Goal: Information Seeking & Learning: Check status

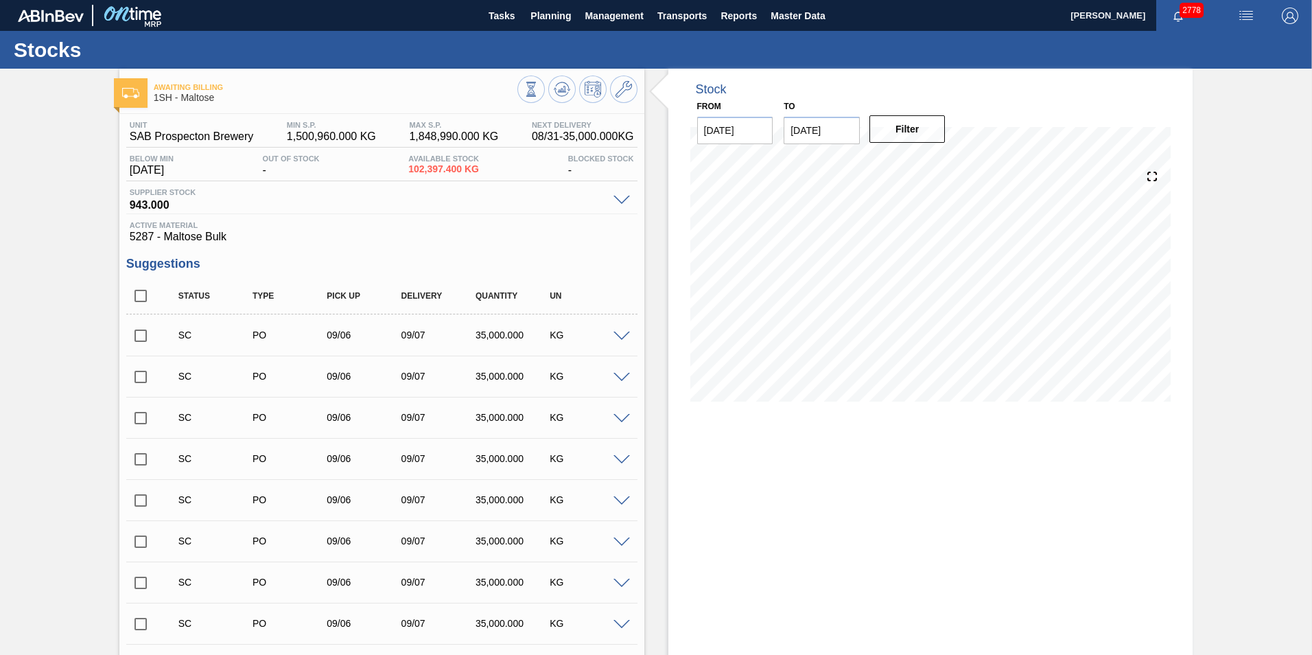
scroll to position [1913, 0]
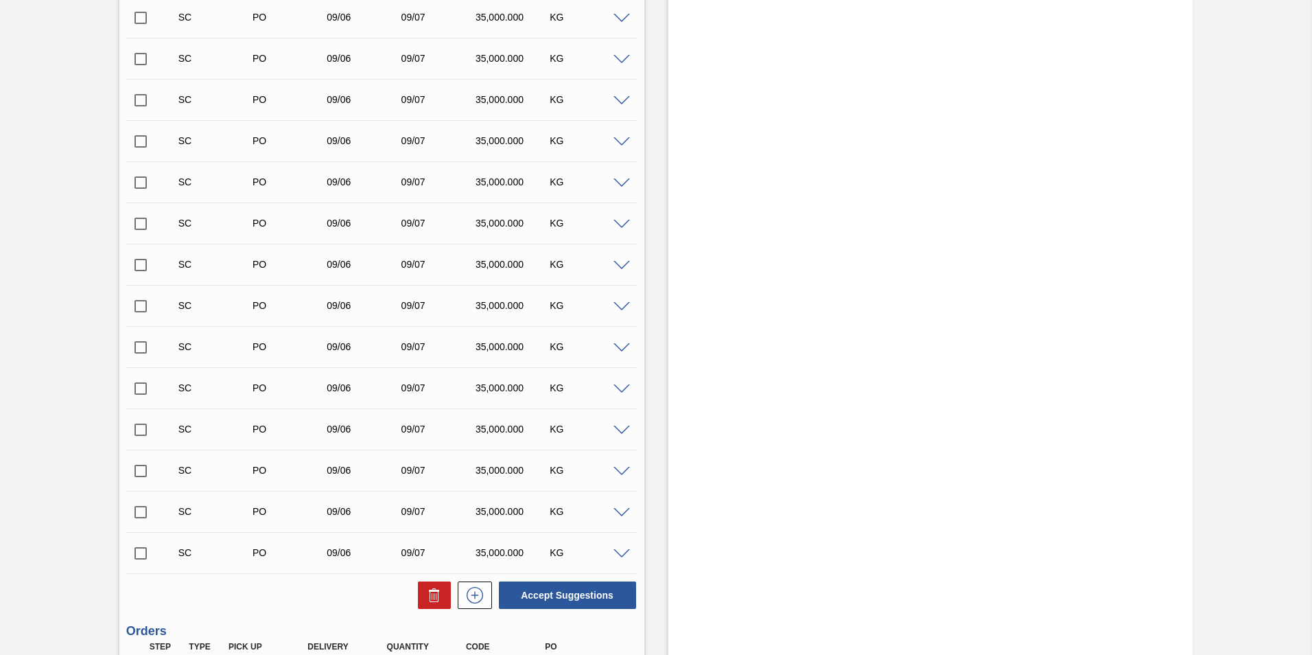
scroll to position [1872, 0]
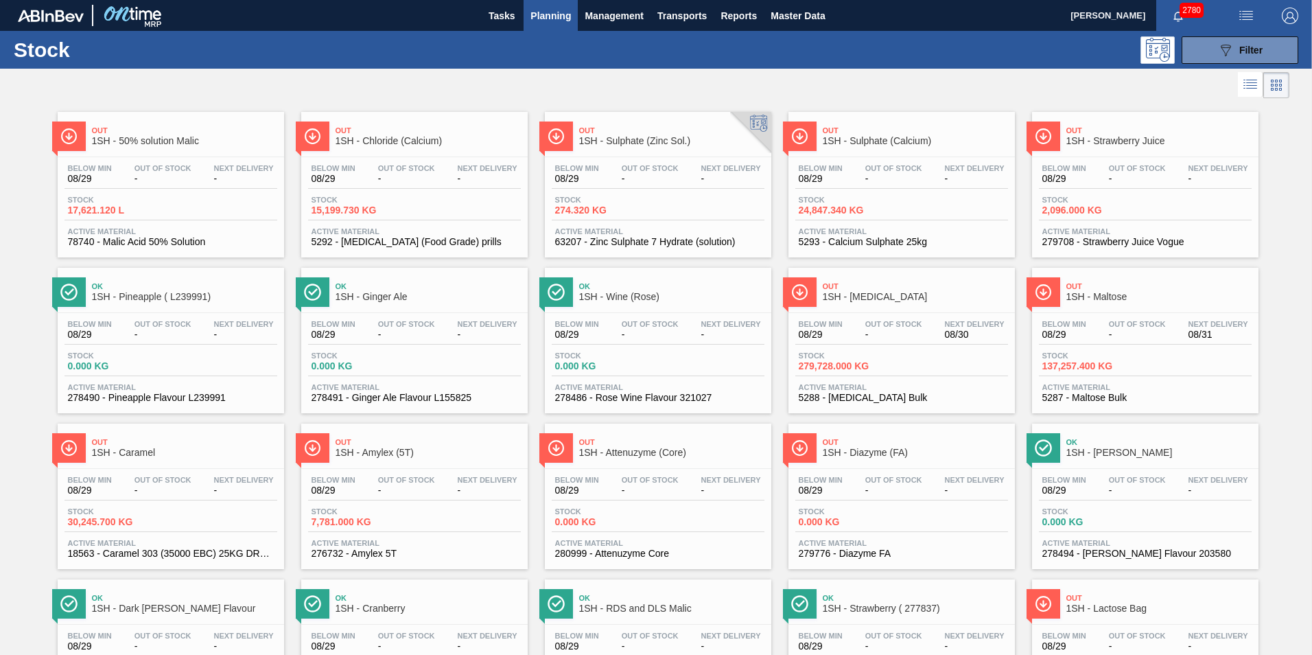
click at [871, 297] on span "1SH - [MEDICAL_DATA]" at bounding box center [915, 297] width 185 height 10
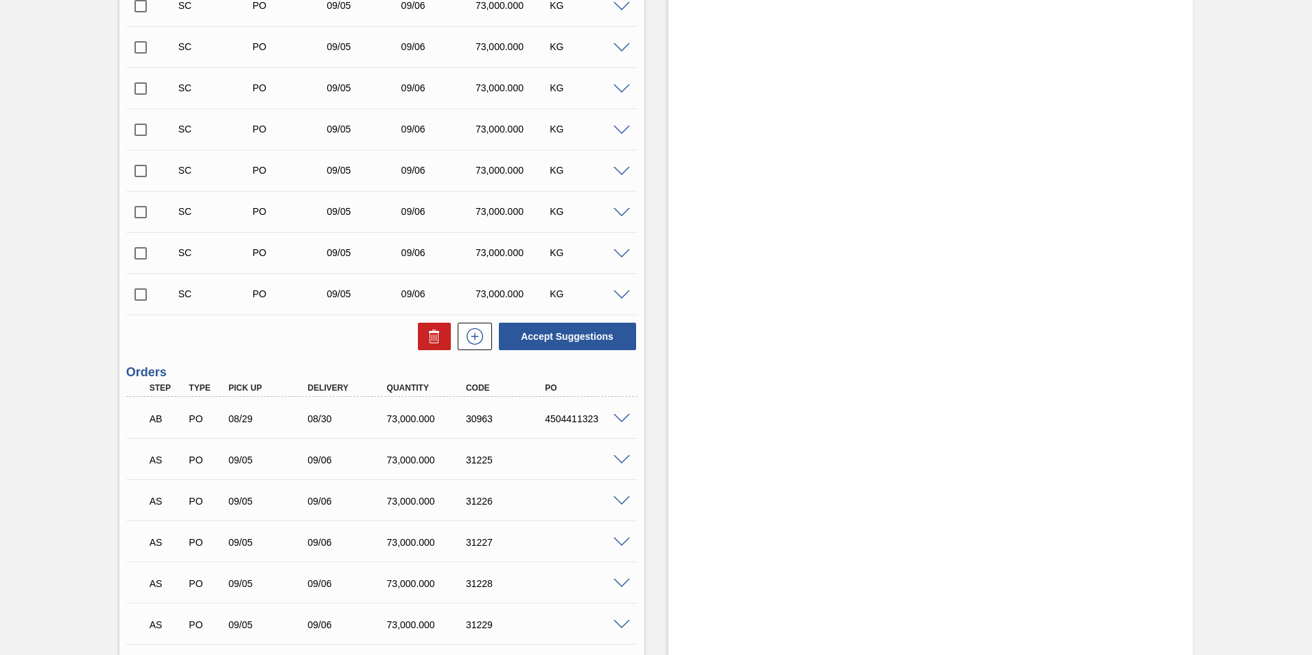
scroll to position [966, 0]
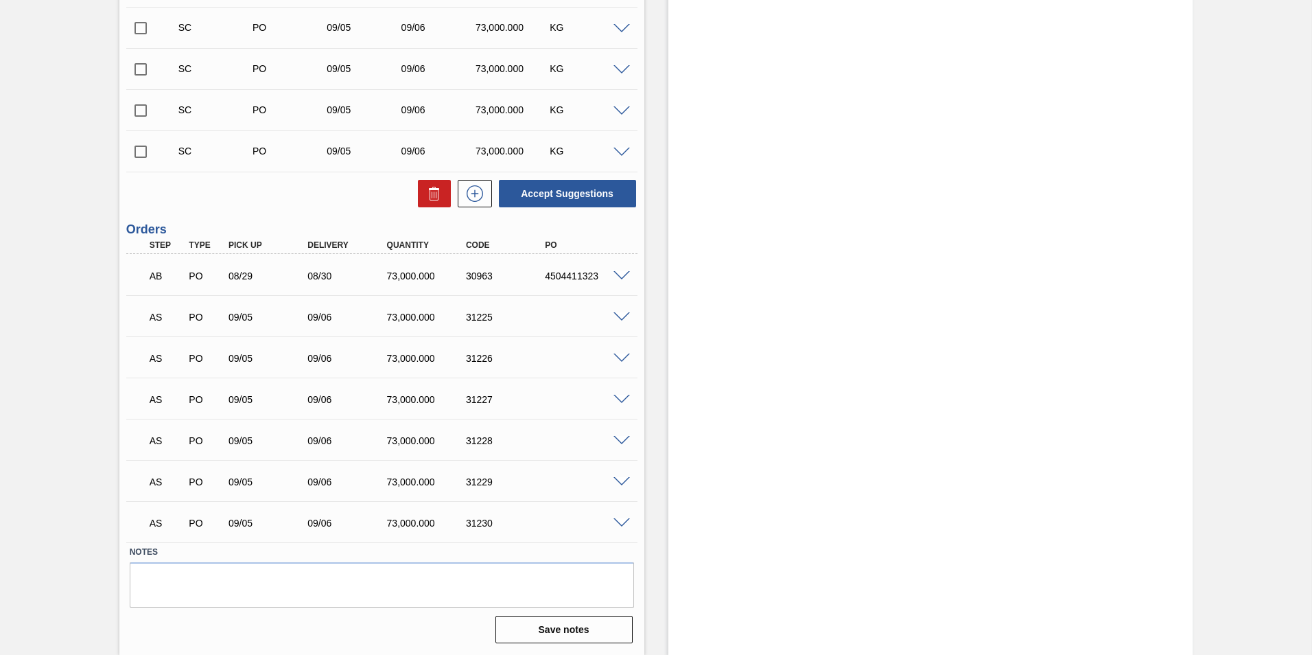
click at [626, 317] on span at bounding box center [621, 317] width 16 height 10
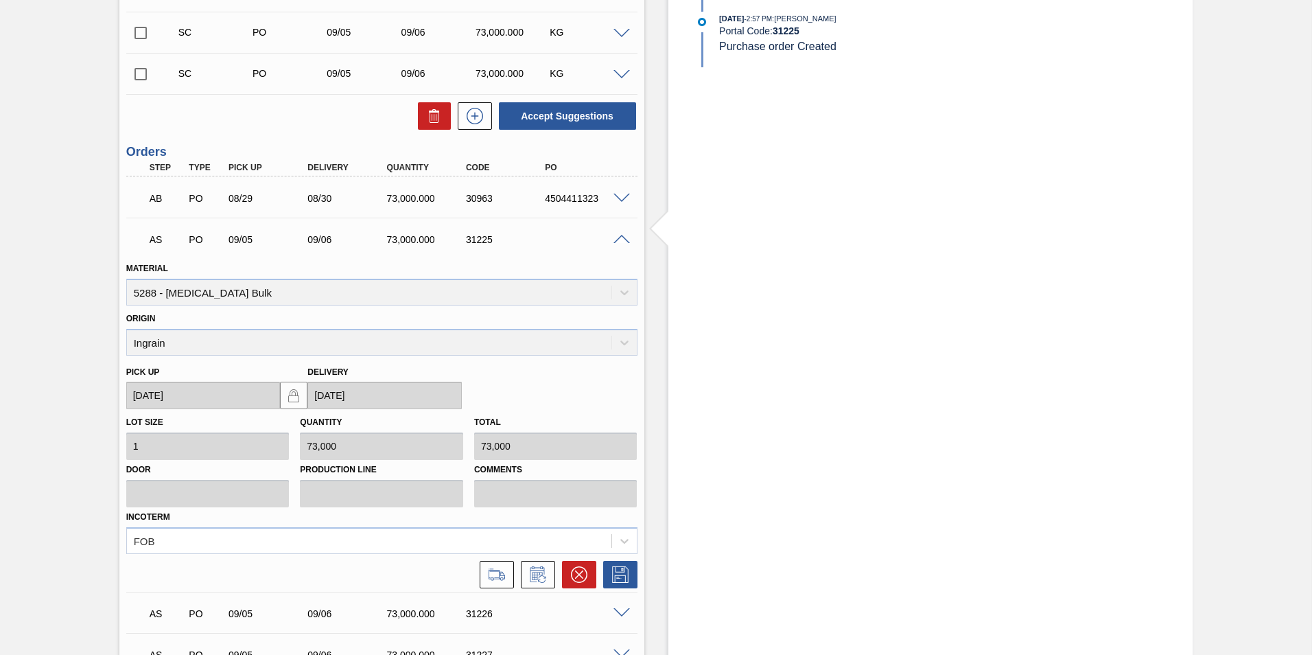
scroll to position [1103, 0]
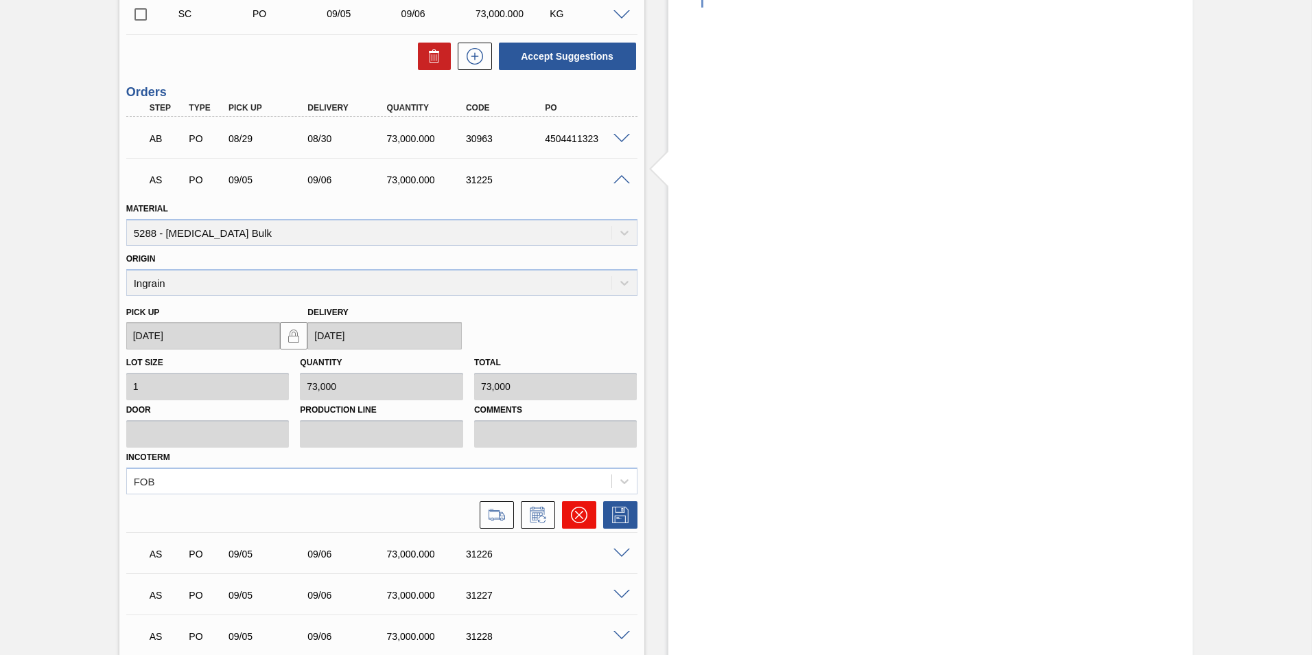
click at [578, 515] on icon at bounding box center [579, 514] width 16 height 16
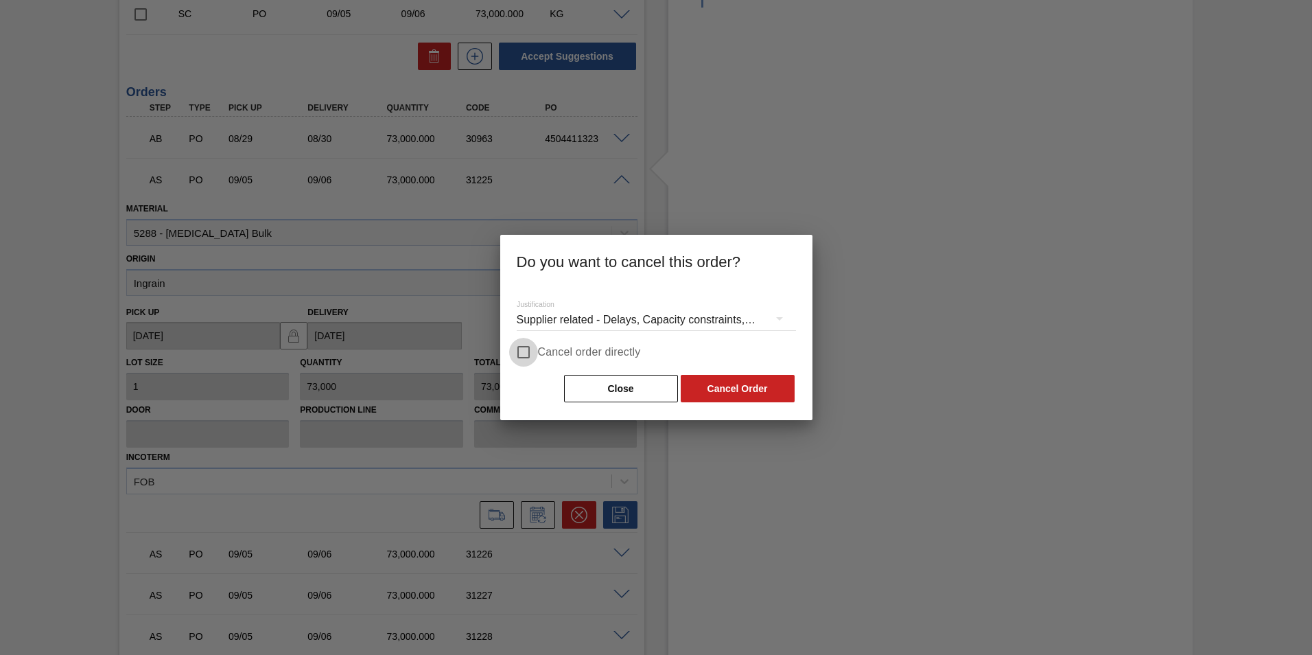
click at [530, 349] on input "Cancel order directly" at bounding box center [523, 352] width 29 height 29
checkbox input "true"
click at [726, 393] on button "Cancel Order" at bounding box center [738, 388] width 114 height 27
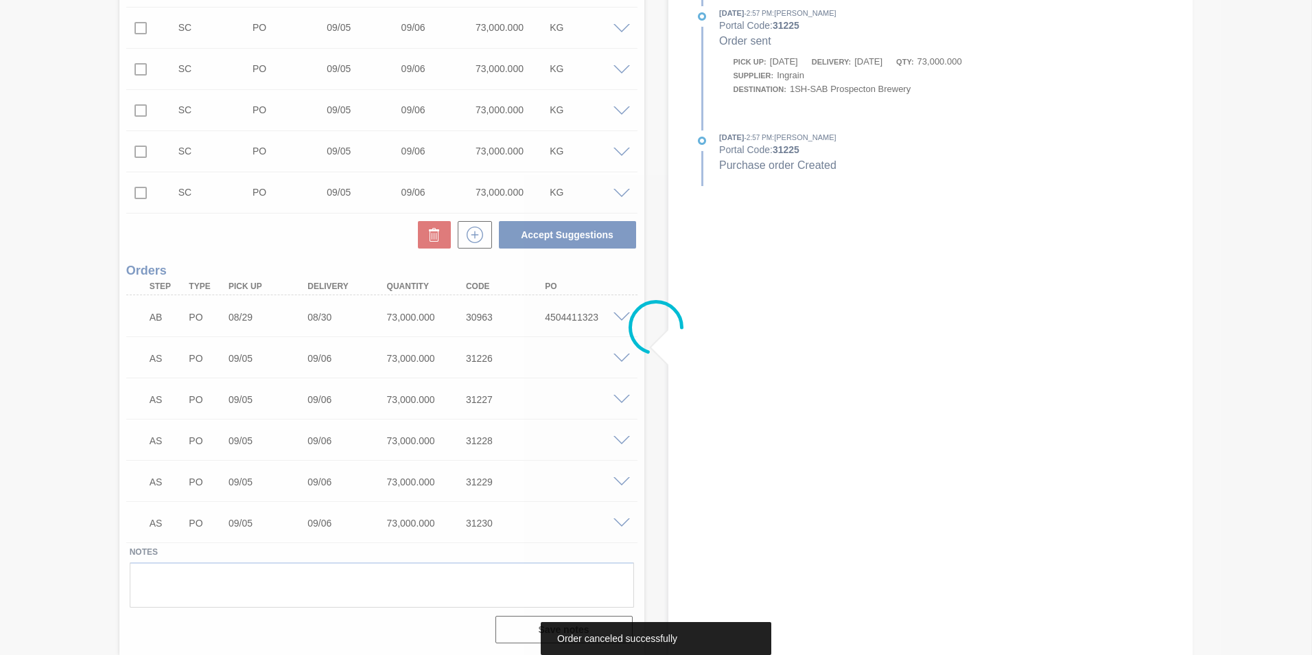
scroll to position [925, 0]
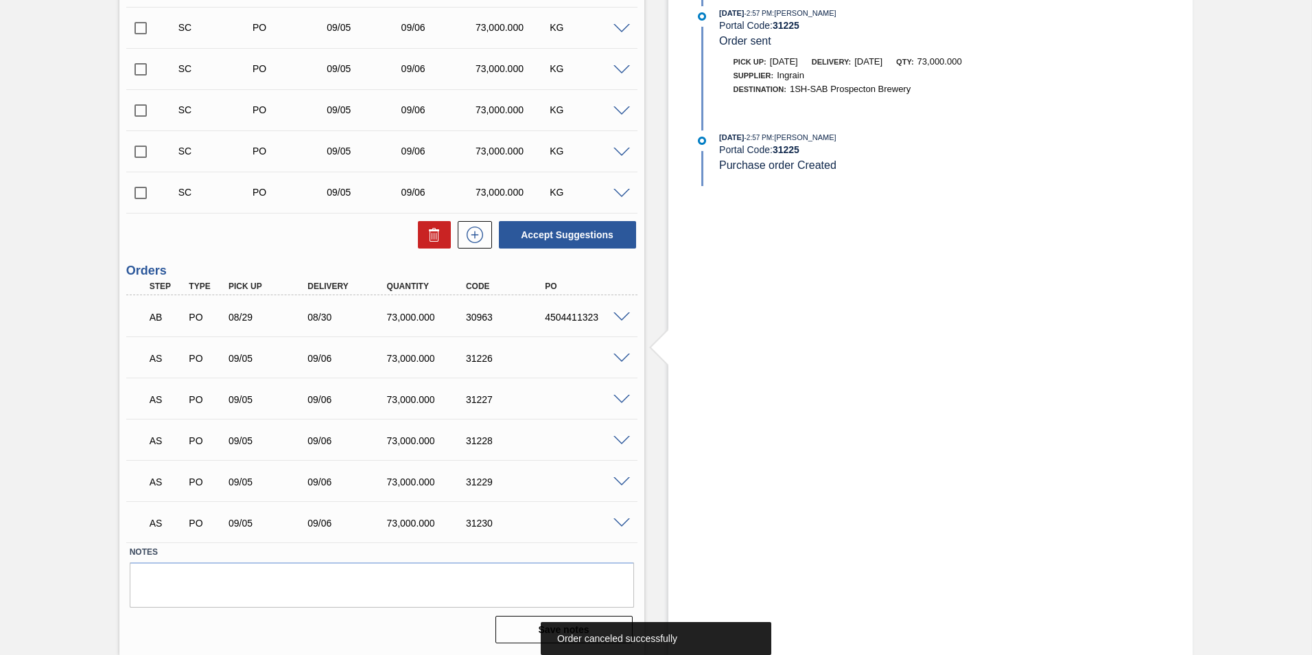
click at [620, 357] on span at bounding box center [621, 358] width 16 height 10
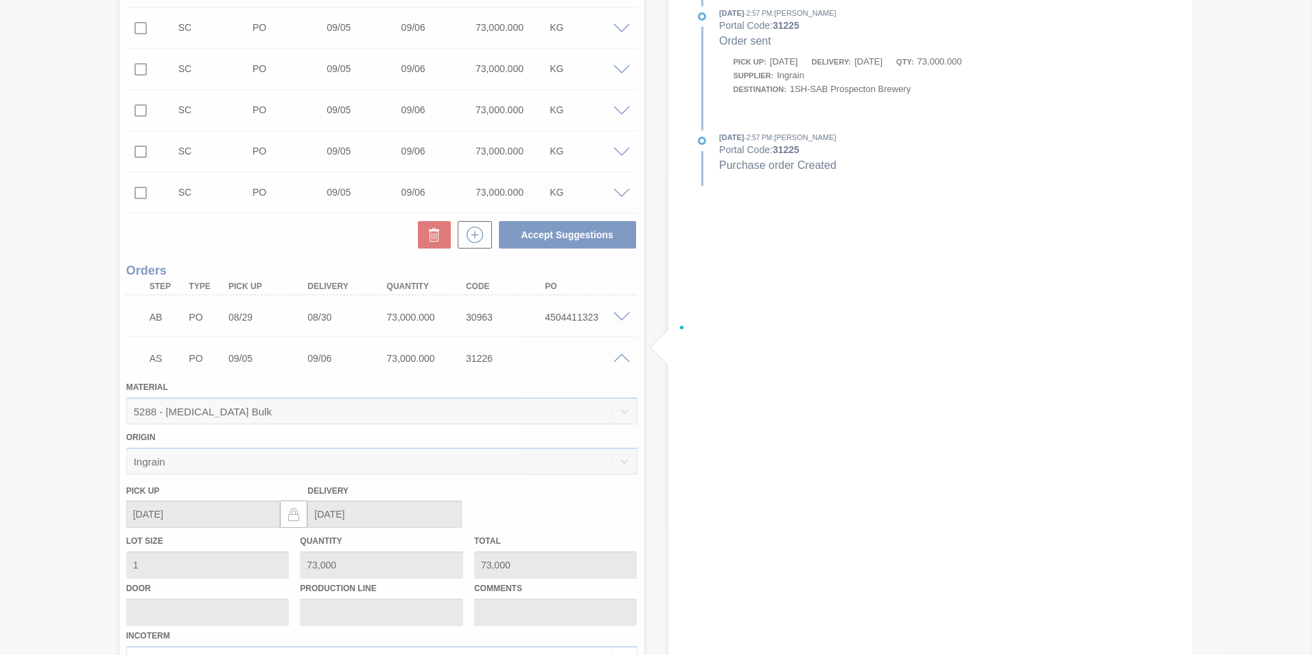
scroll to position [1103, 0]
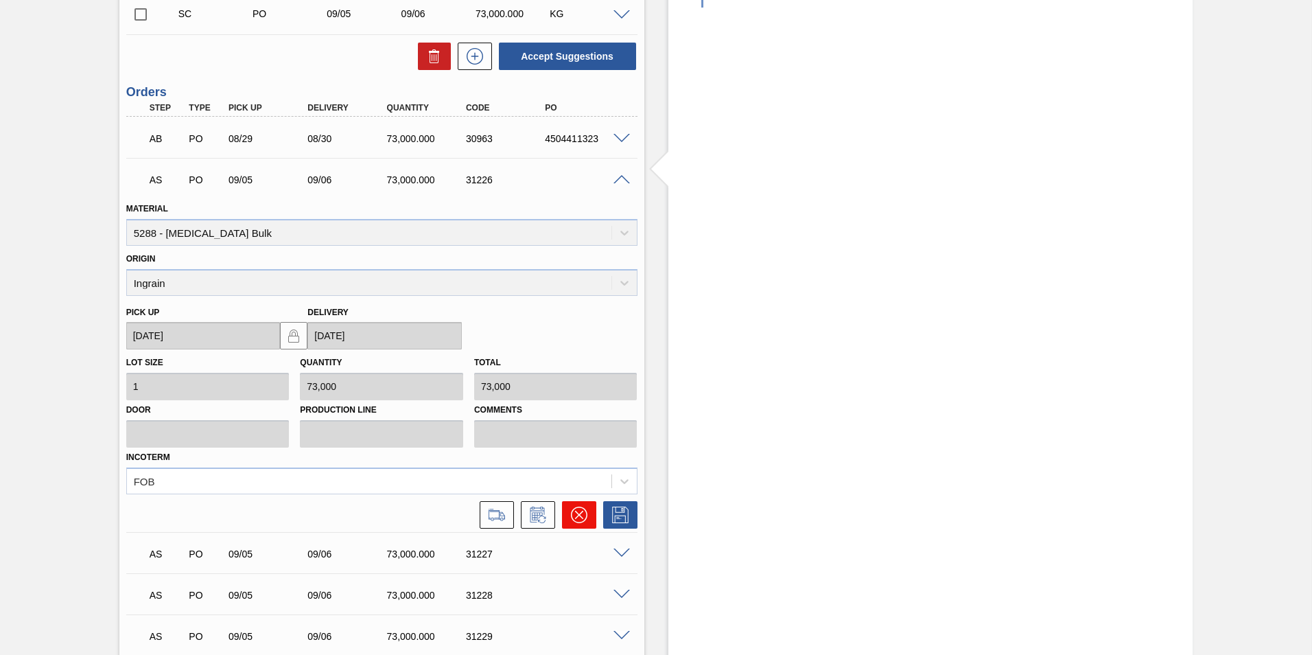
click at [581, 517] on icon at bounding box center [579, 514] width 16 height 16
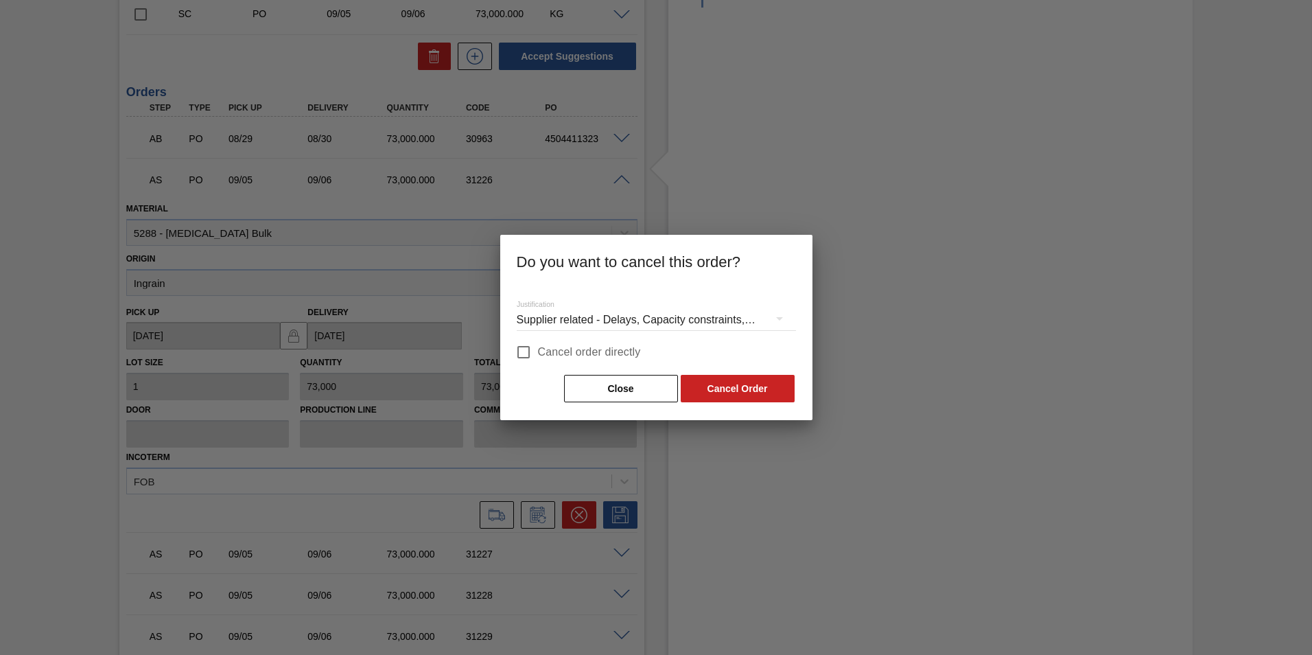
click at [525, 351] on input "Cancel order directly" at bounding box center [523, 352] width 29 height 29
checkbox input "true"
click at [733, 383] on button "Cancel Order" at bounding box center [738, 388] width 114 height 27
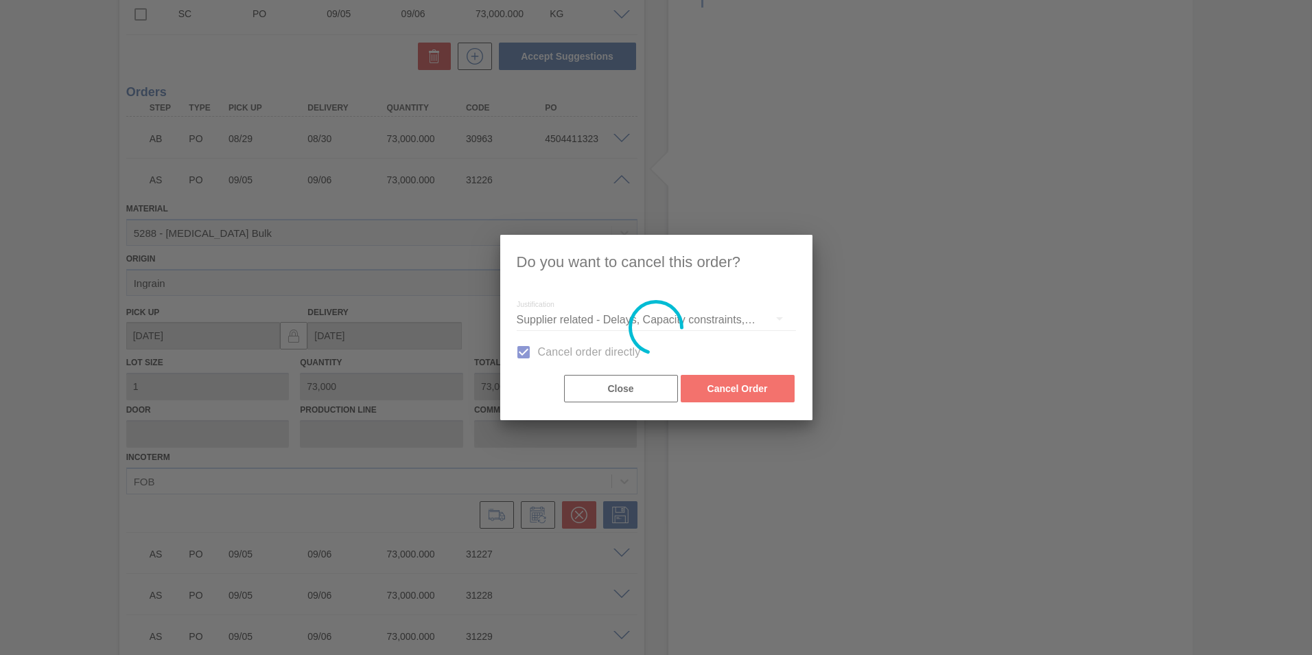
scroll to position [884, 0]
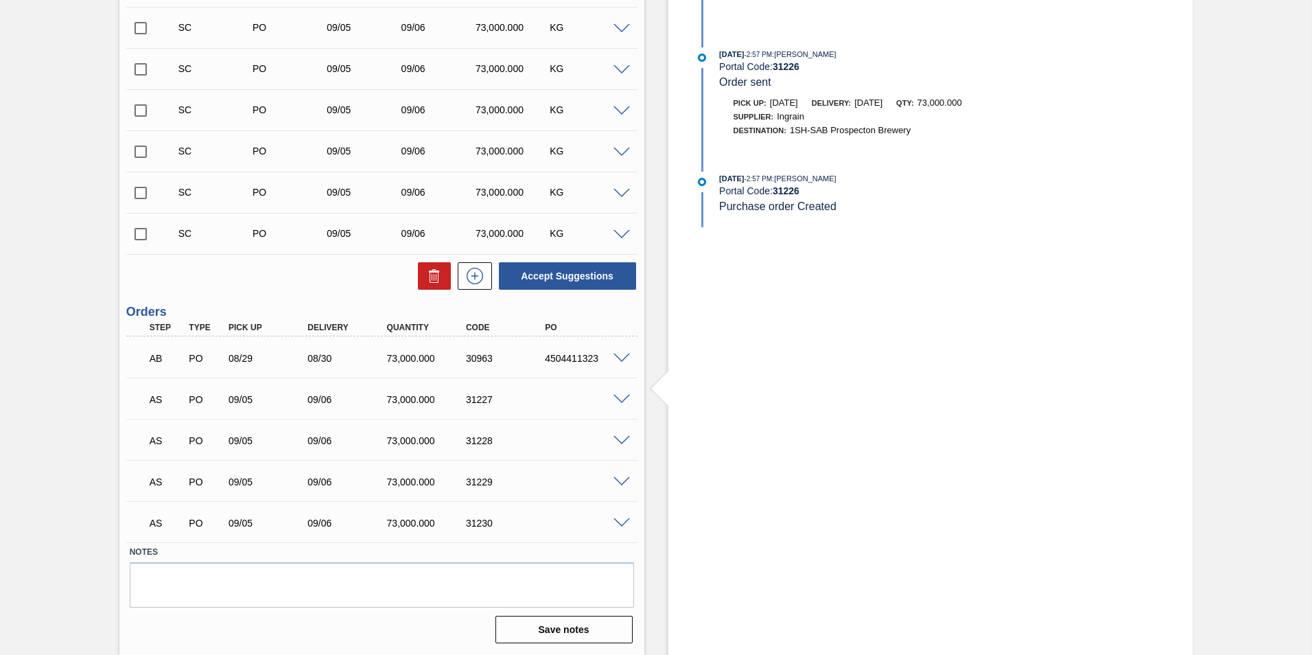
click at [622, 397] on span at bounding box center [621, 399] width 16 height 10
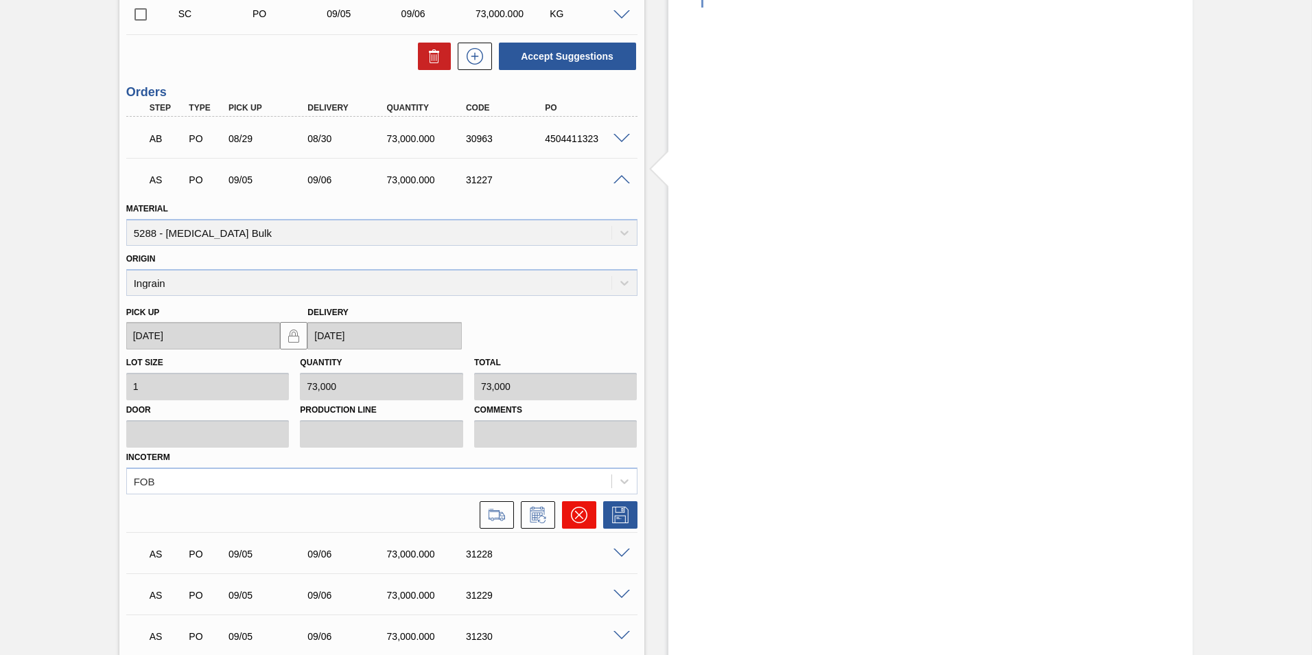
click at [578, 508] on icon at bounding box center [579, 514] width 16 height 16
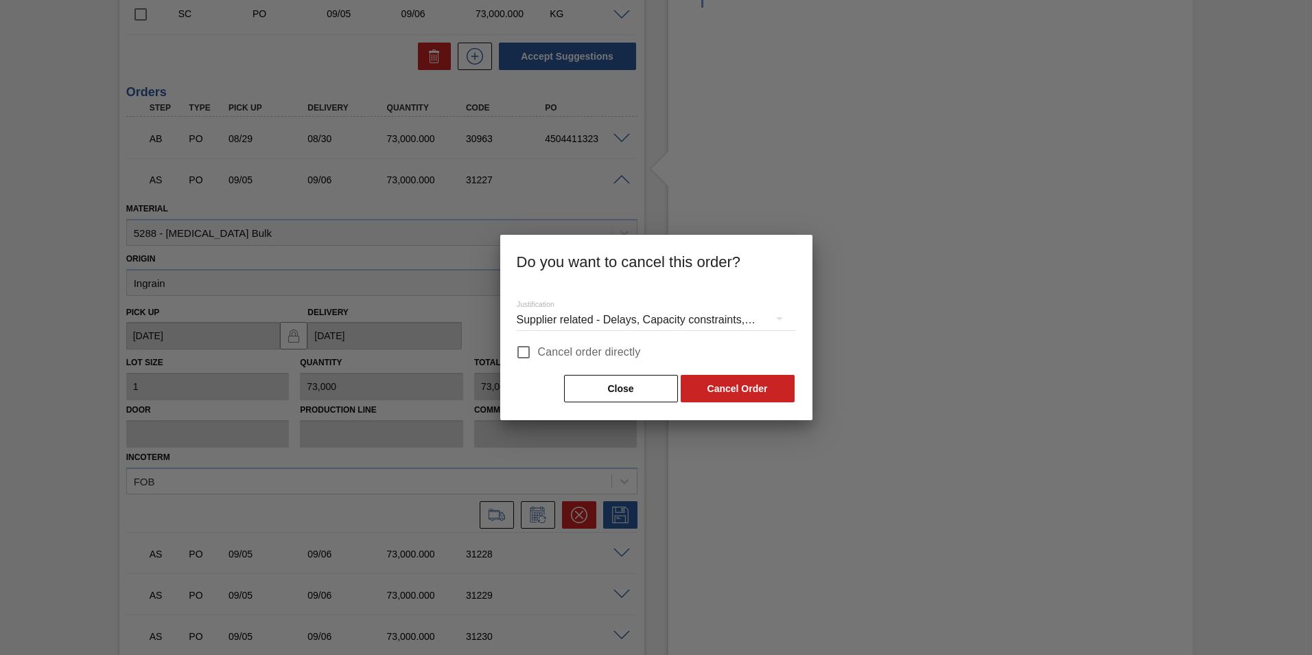
click at [528, 351] on input "Cancel order directly" at bounding box center [523, 352] width 29 height 29
checkbox input "true"
click at [749, 386] on button "Cancel Order" at bounding box center [738, 388] width 114 height 27
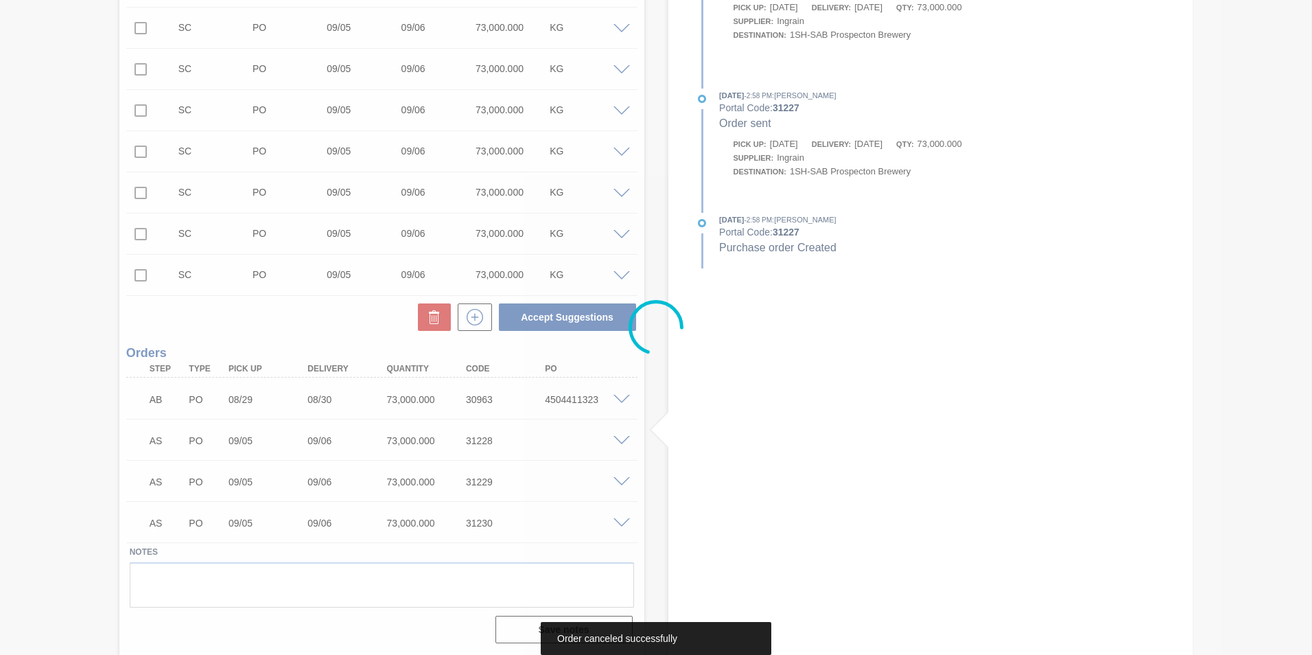
scroll to position [842, 0]
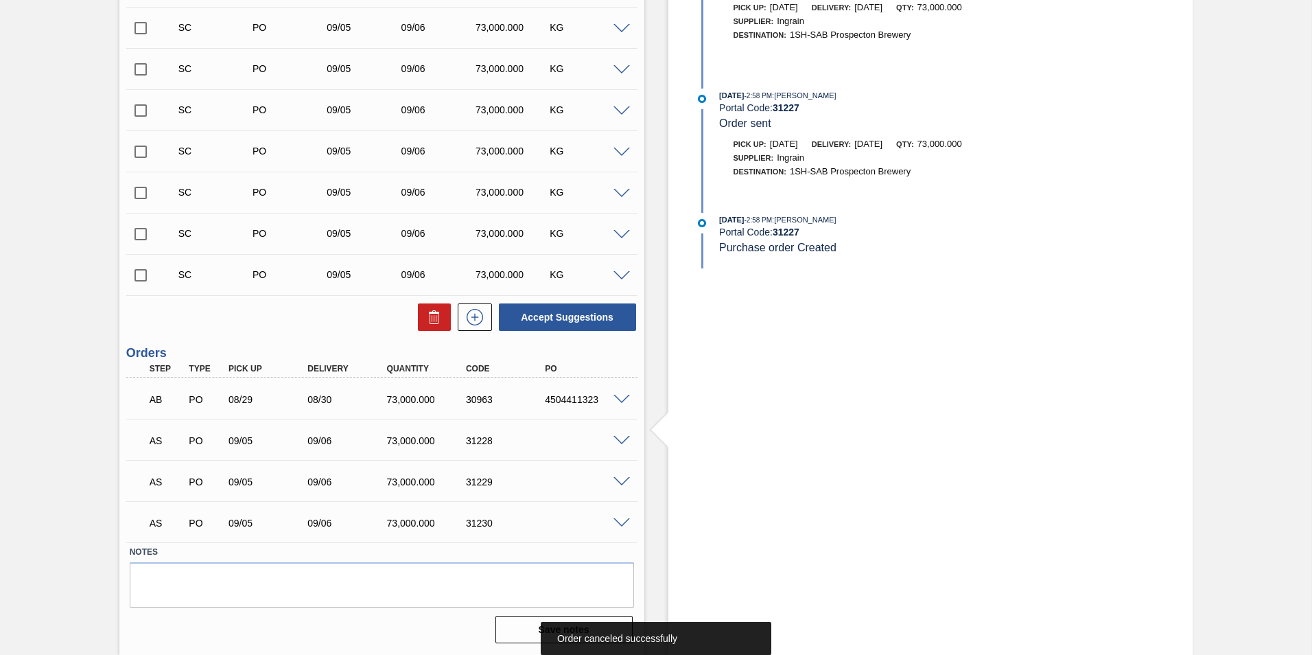
click at [625, 437] on span at bounding box center [621, 441] width 16 height 10
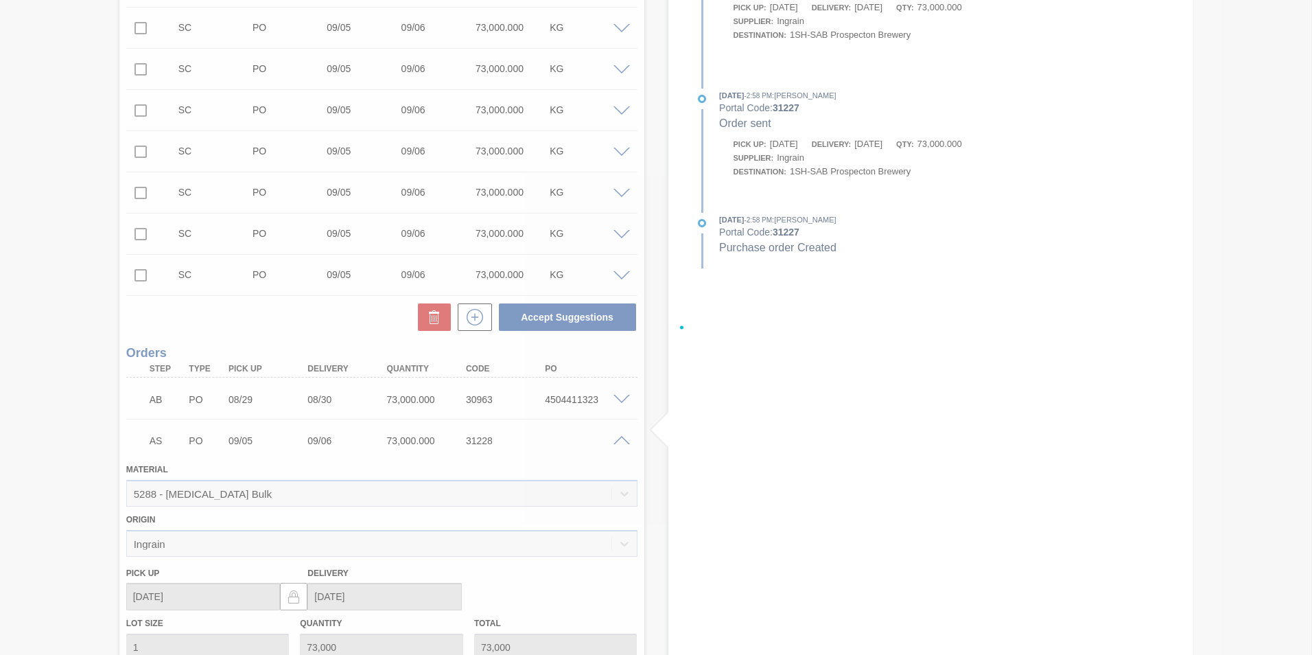
scroll to position [1103, 0]
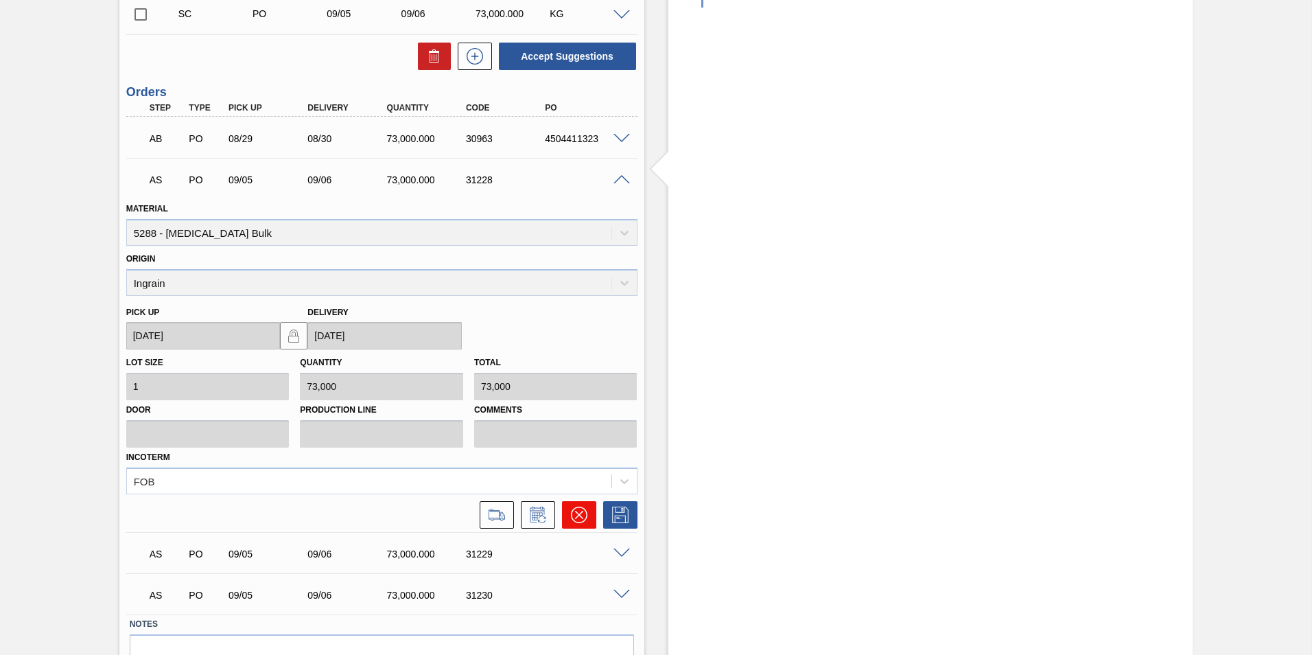
click at [579, 519] on icon at bounding box center [579, 514] width 16 height 16
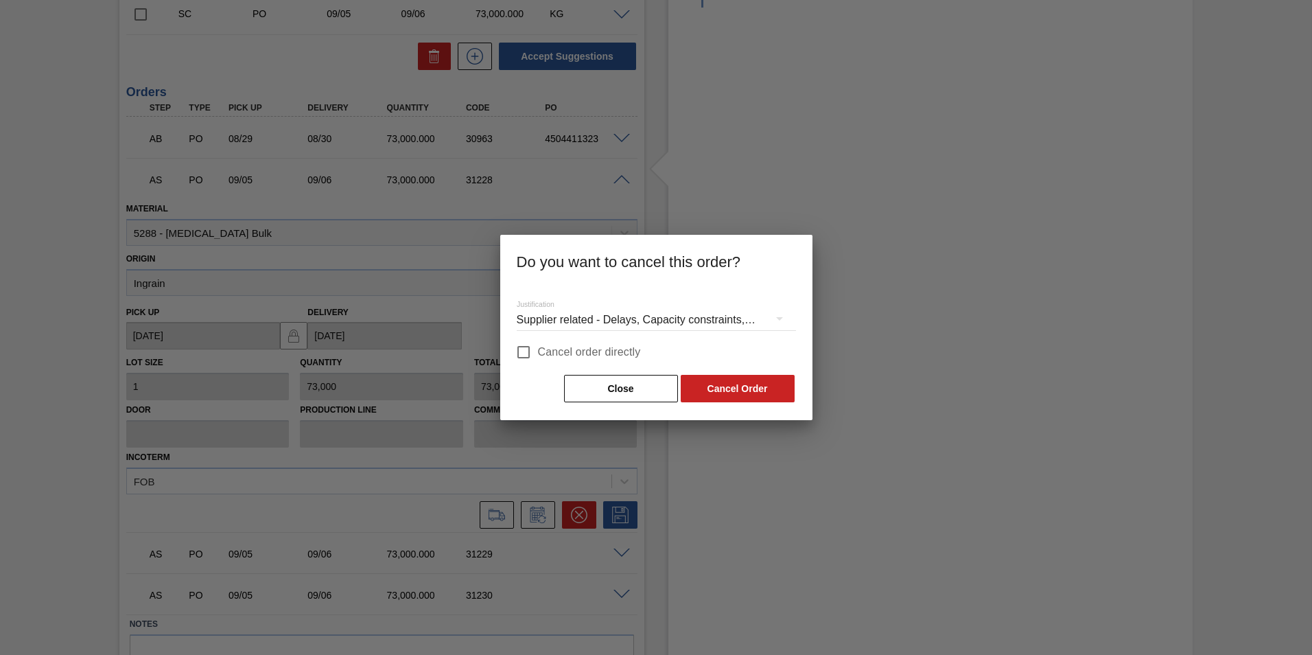
click at [523, 351] on input "Cancel order directly" at bounding box center [523, 352] width 29 height 29
checkbox input "true"
click at [710, 381] on button "Cancel Order" at bounding box center [738, 388] width 114 height 27
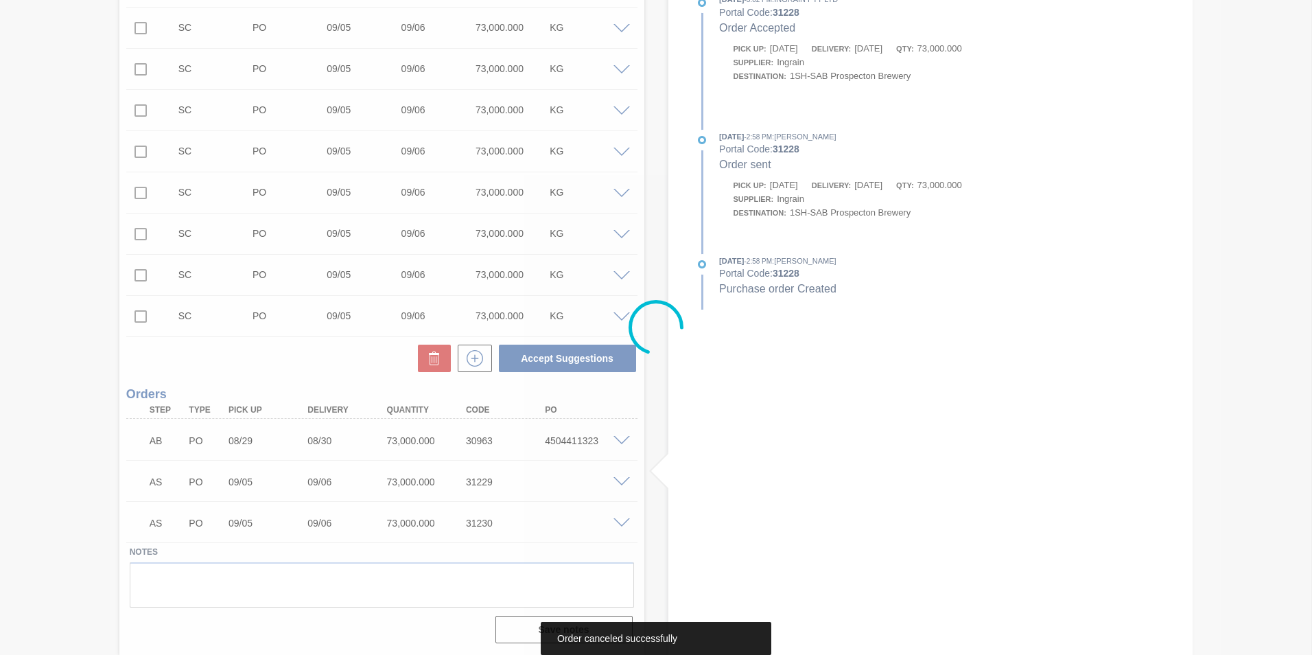
scroll to position [801, 0]
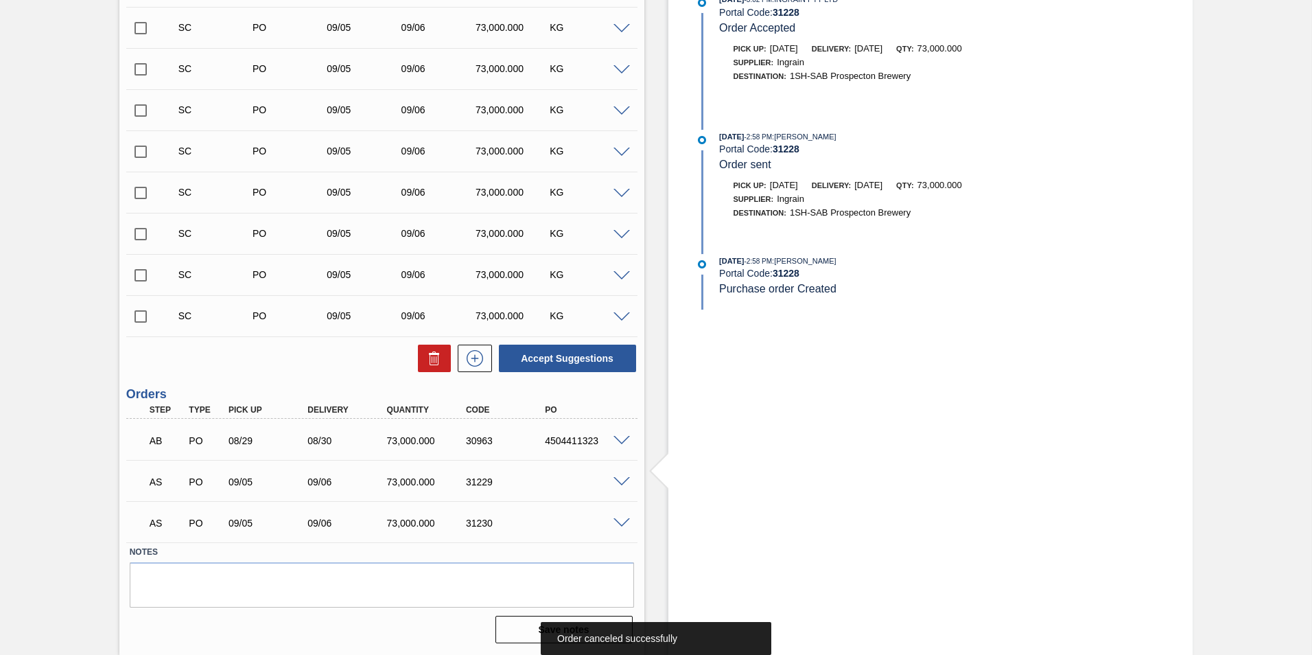
click at [615, 482] on span at bounding box center [621, 482] width 16 height 10
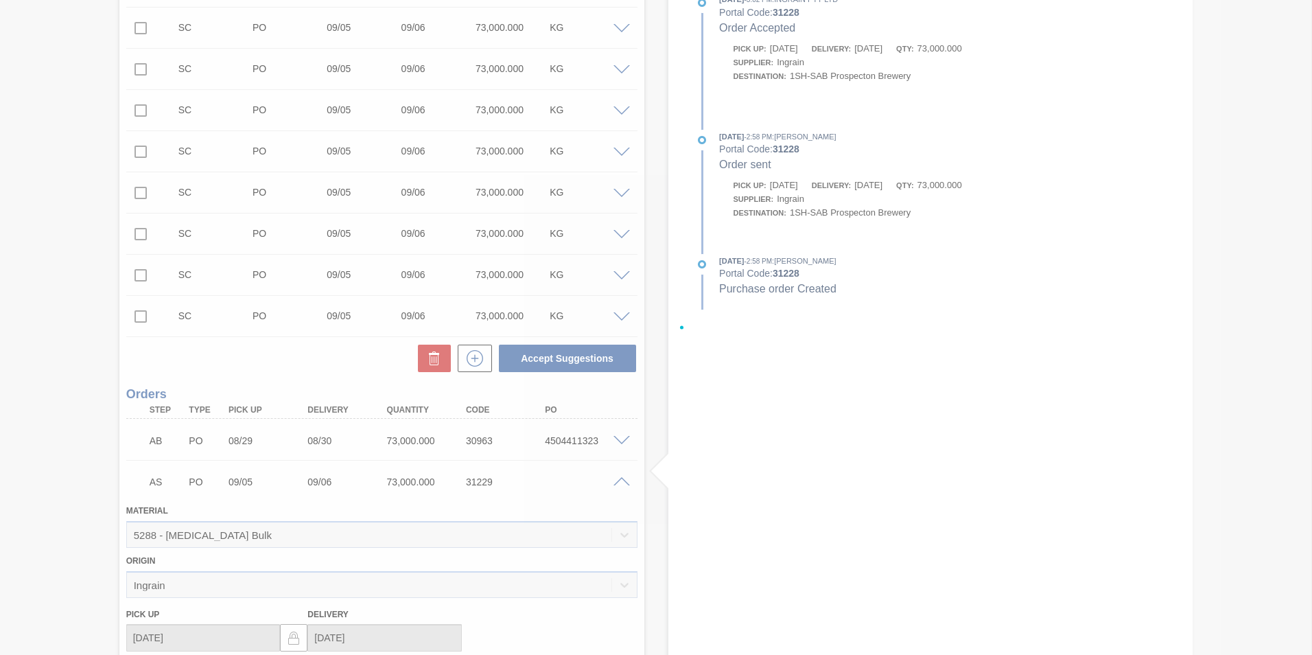
scroll to position [1103, 0]
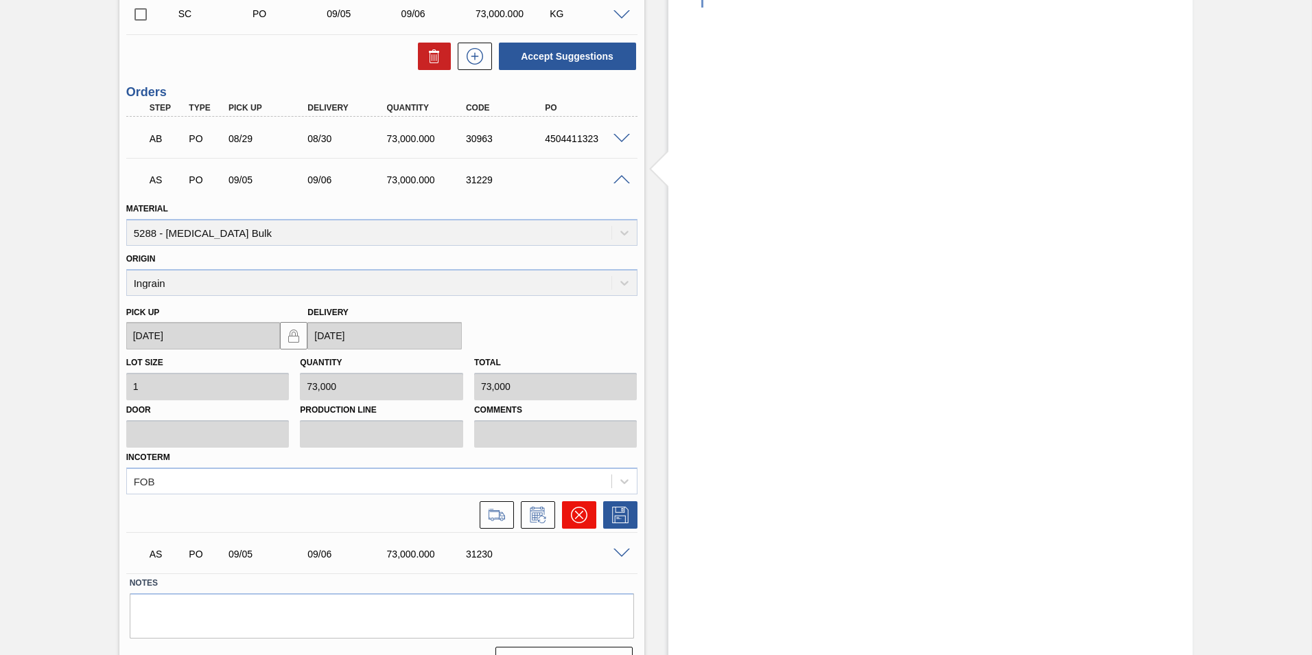
click at [582, 517] on icon at bounding box center [579, 514] width 16 height 16
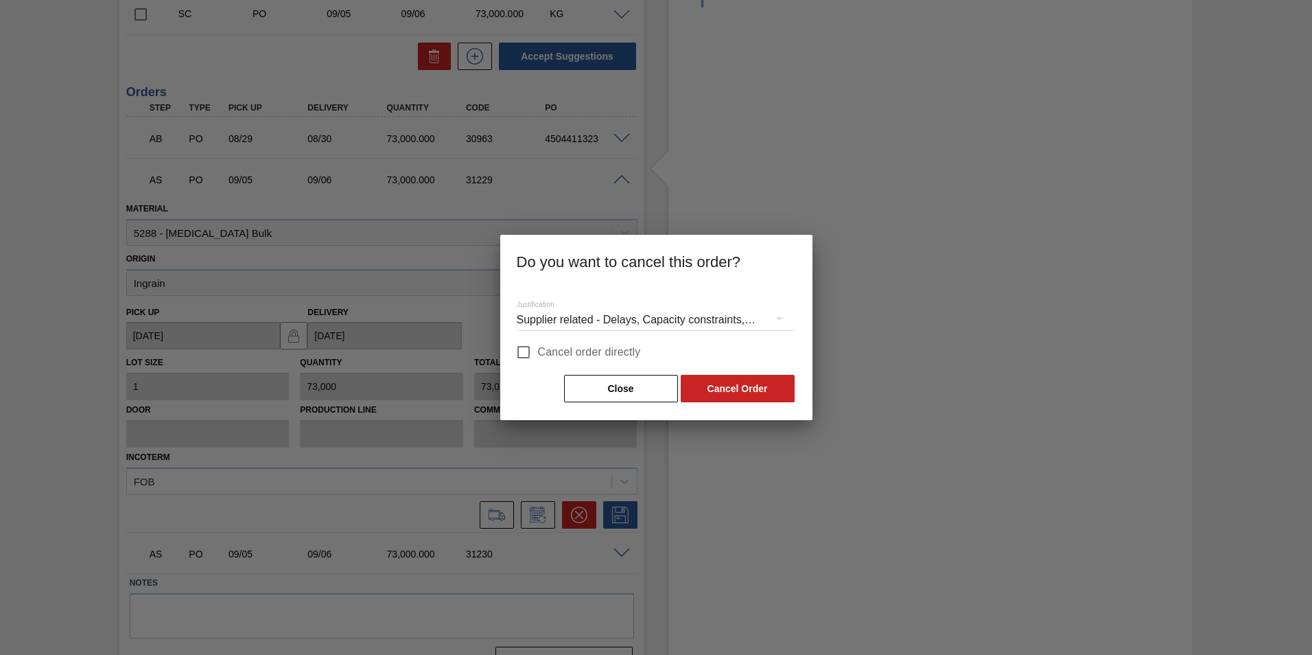
drag, startPoint x: 523, startPoint y: 353, endPoint x: 576, endPoint y: 373, distance: 57.3
click at [528, 359] on input "Cancel order directly" at bounding box center [523, 352] width 29 height 29
checkbox input "true"
click at [747, 386] on button "Cancel Order" at bounding box center [738, 388] width 114 height 27
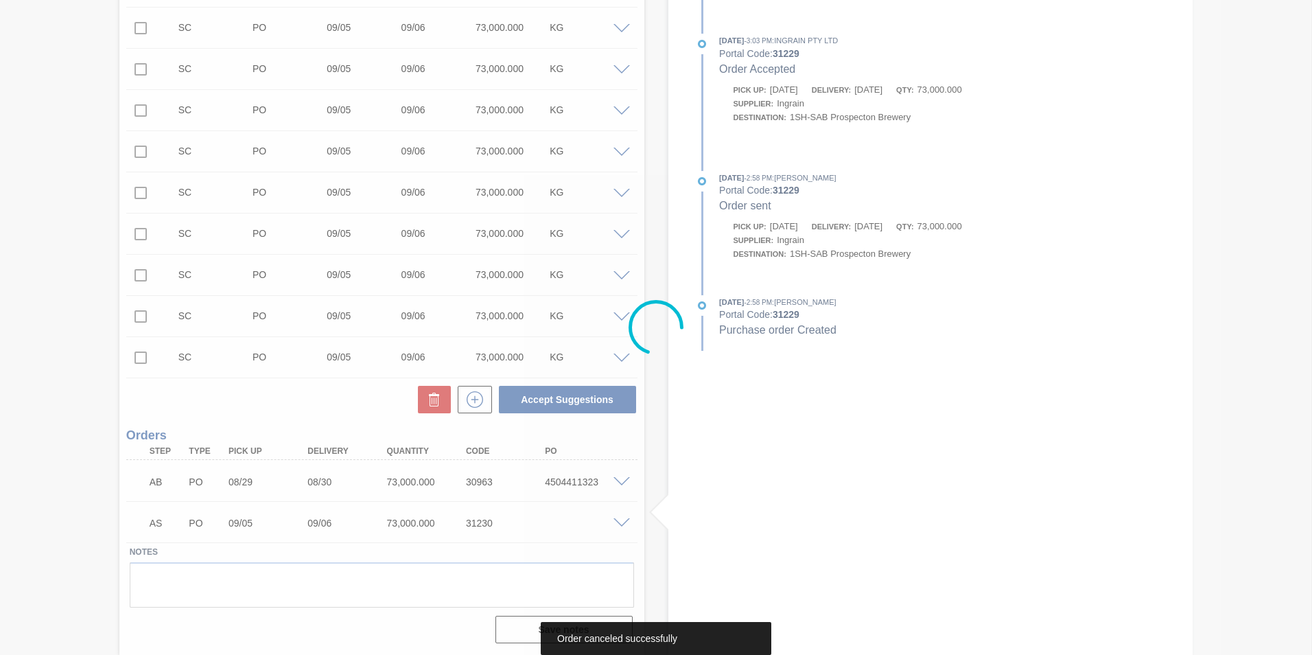
scroll to position [760, 0]
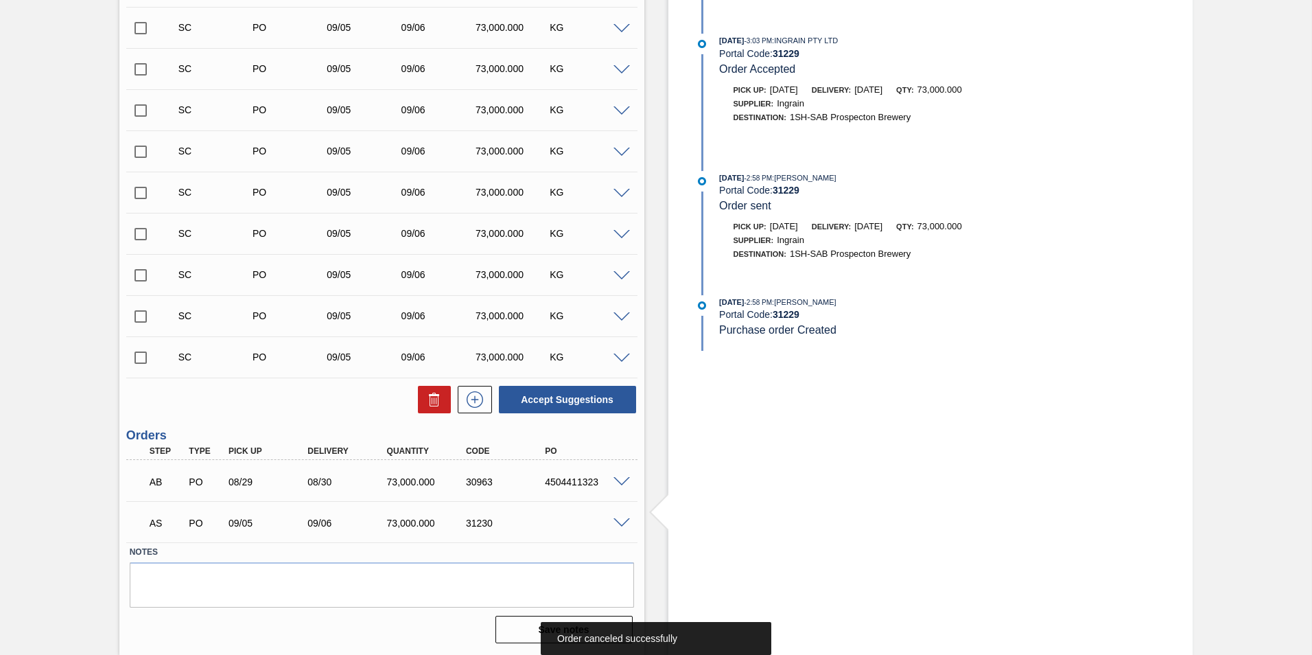
click at [624, 521] on span at bounding box center [621, 523] width 16 height 10
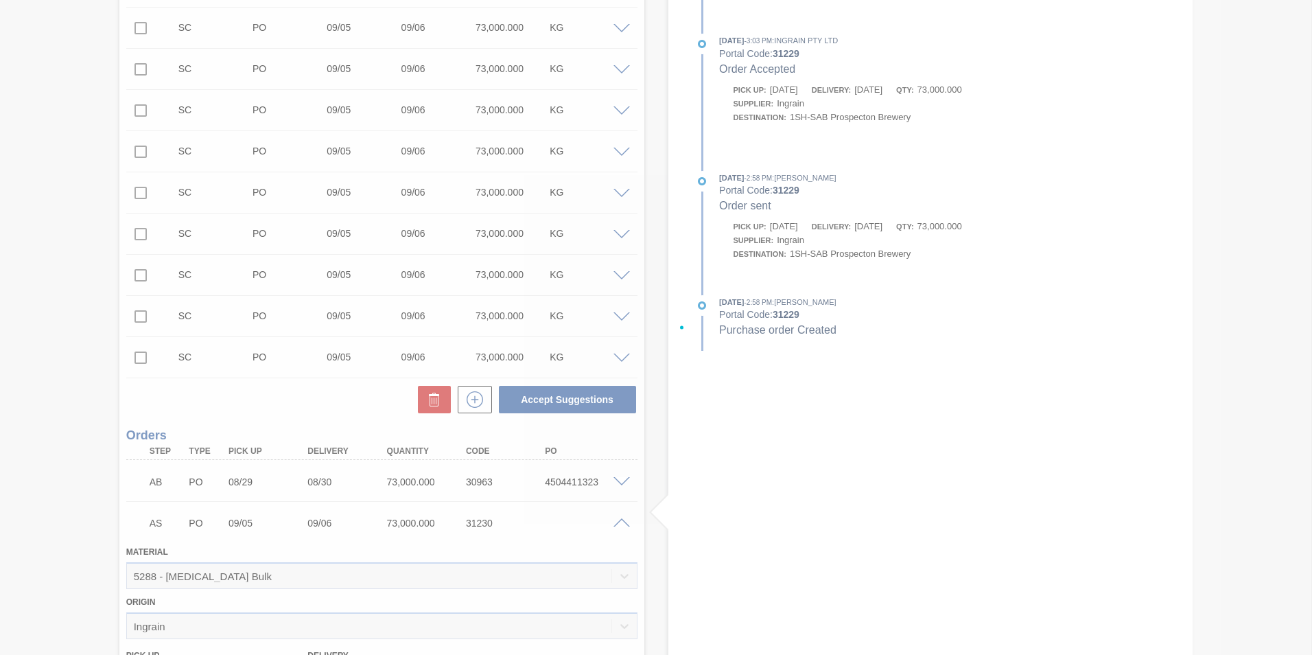
scroll to position [1093, 0]
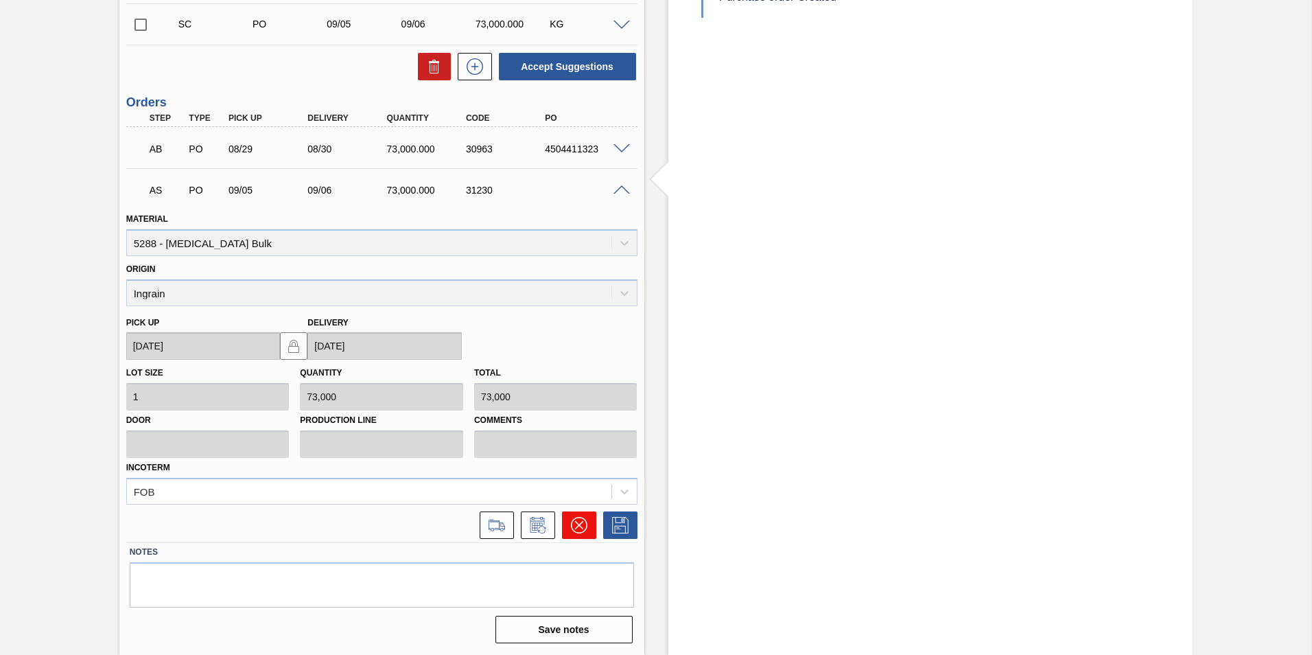
click at [578, 523] on icon at bounding box center [579, 525] width 16 height 16
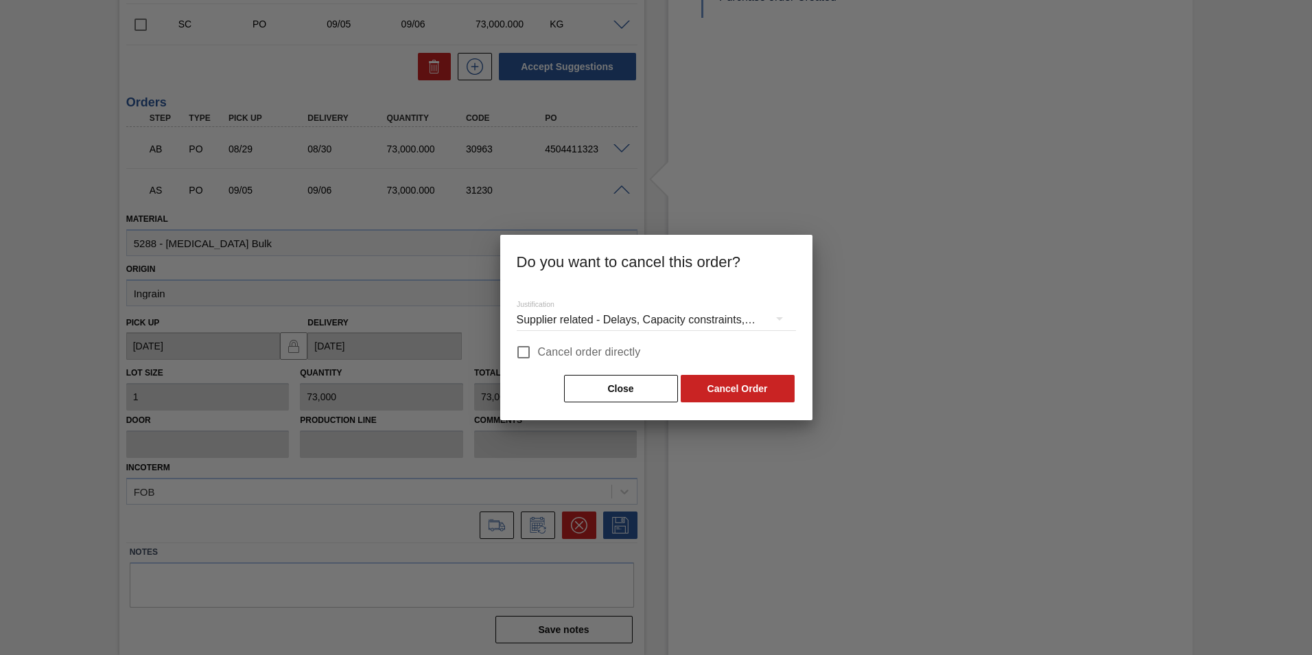
click at [526, 350] on input "Cancel order directly" at bounding box center [523, 352] width 29 height 29
checkbox input "true"
click at [720, 384] on button "Cancel Order" at bounding box center [738, 388] width 114 height 27
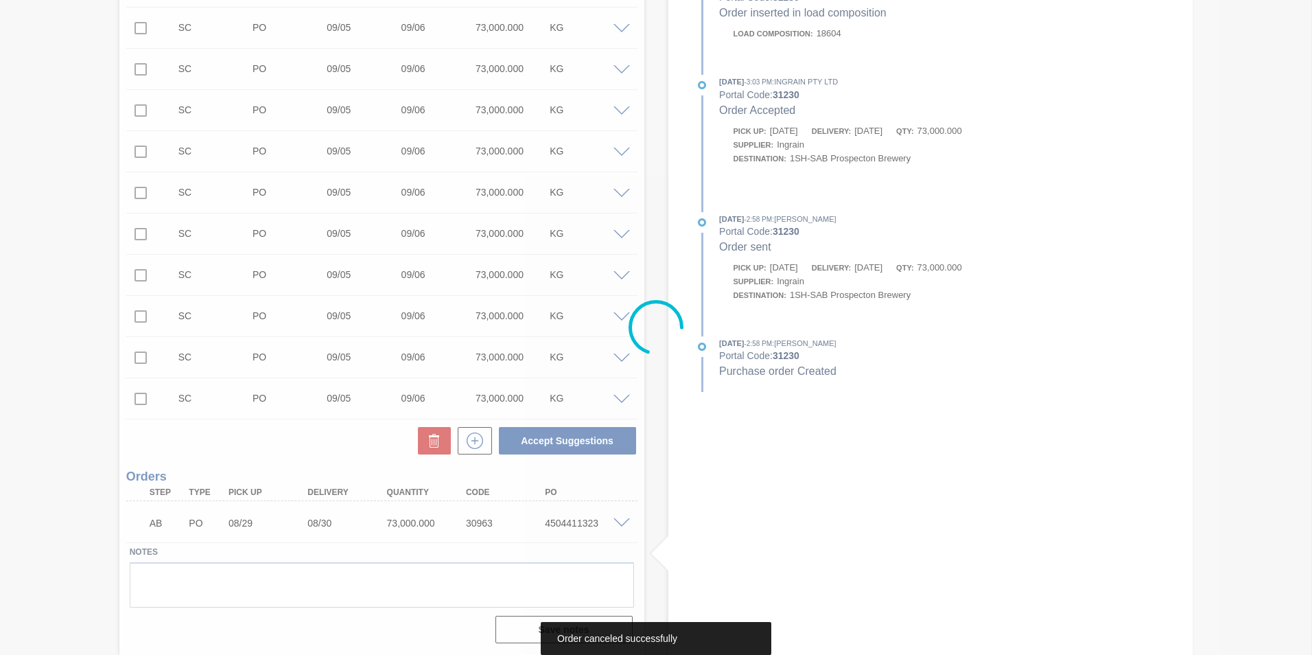
scroll to position [719, 0]
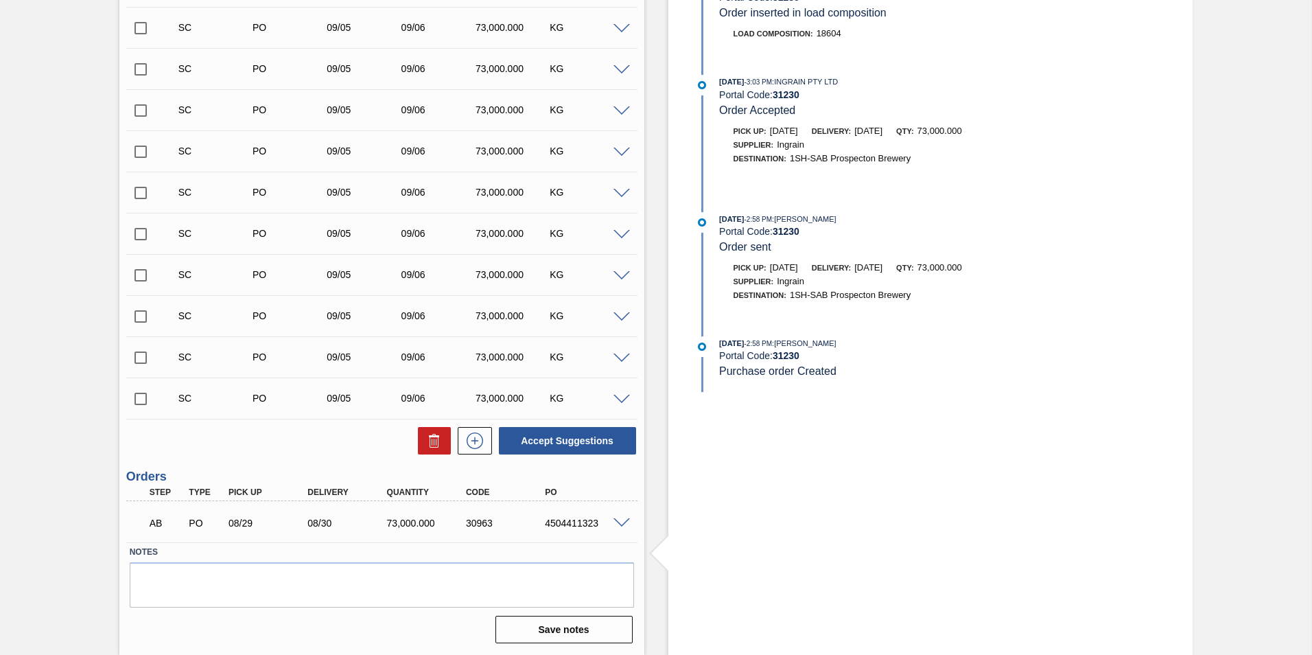
click at [141, 396] on input "checkbox" at bounding box center [140, 398] width 29 height 29
click at [570, 437] on button "Accept Suggestions" at bounding box center [567, 440] width 137 height 27
checkbox input "false"
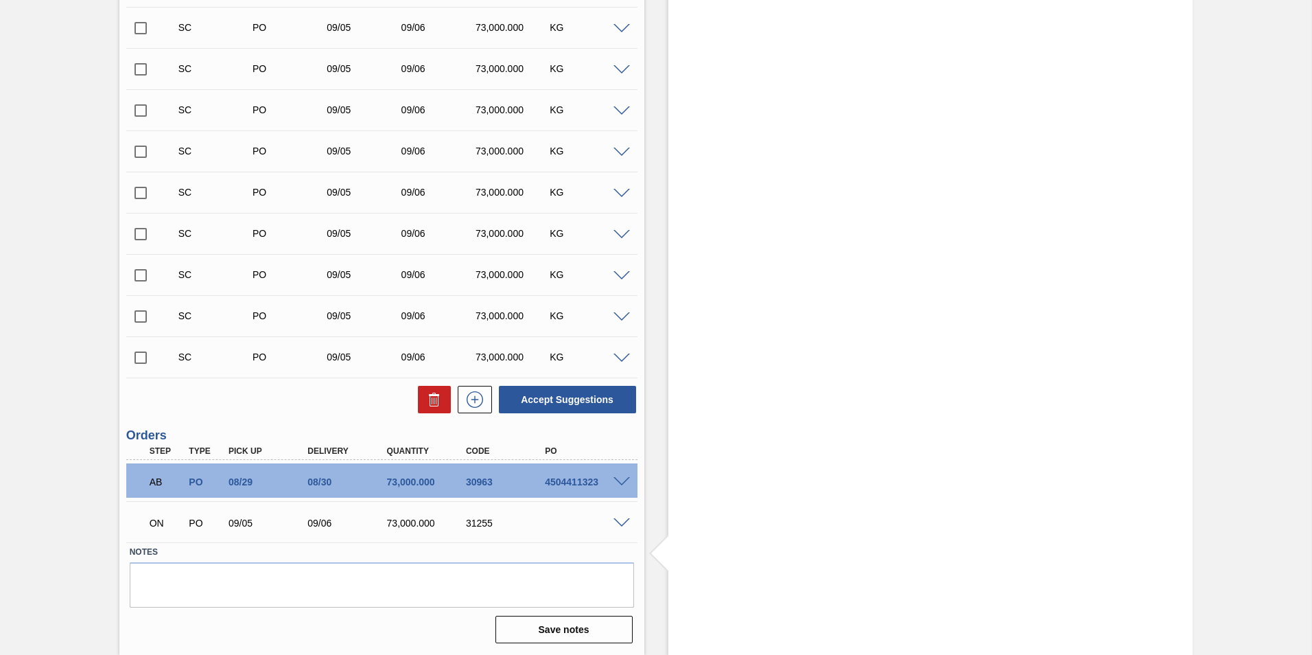
drag, startPoint x: 139, startPoint y: 360, endPoint x: 222, endPoint y: 362, distance: 83.0
click at [140, 360] on input "checkbox" at bounding box center [140, 357] width 29 height 29
click at [569, 401] on button "Accept Suggestions" at bounding box center [567, 399] width 137 height 27
checkbox input "false"
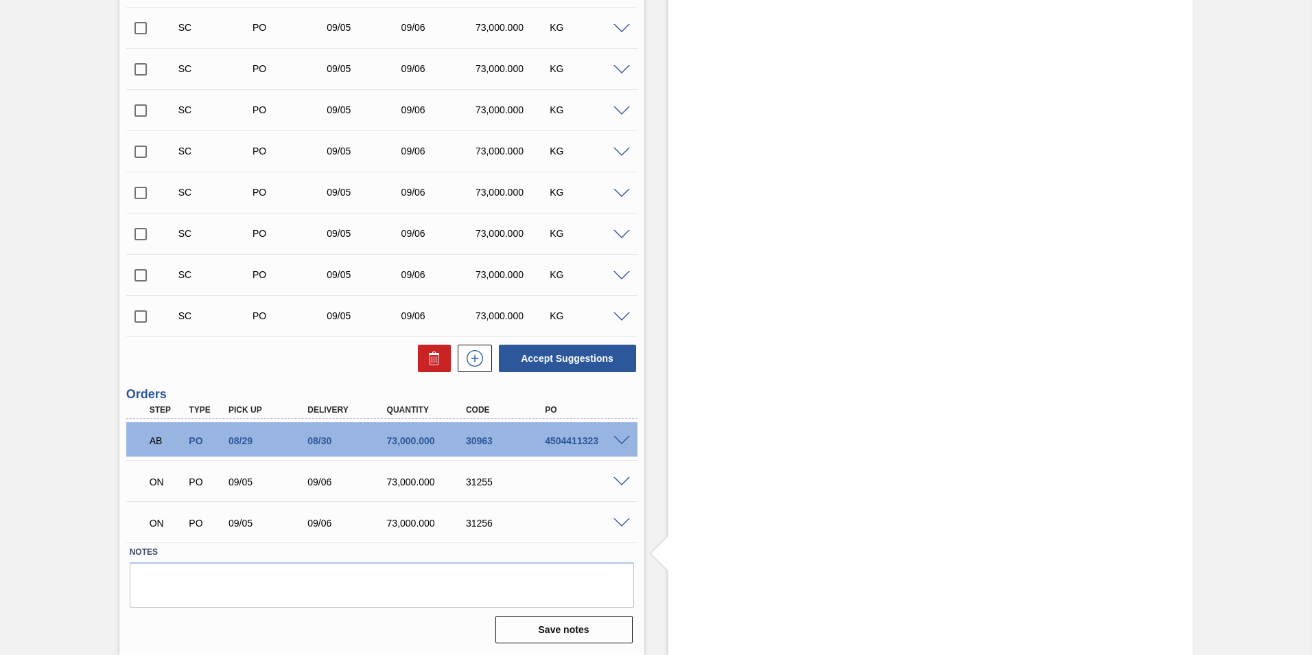
click at [141, 317] on input "checkbox" at bounding box center [140, 316] width 29 height 29
click at [569, 361] on button "Accept Suggestions" at bounding box center [567, 357] width 137 height 27
checkbox input "false"
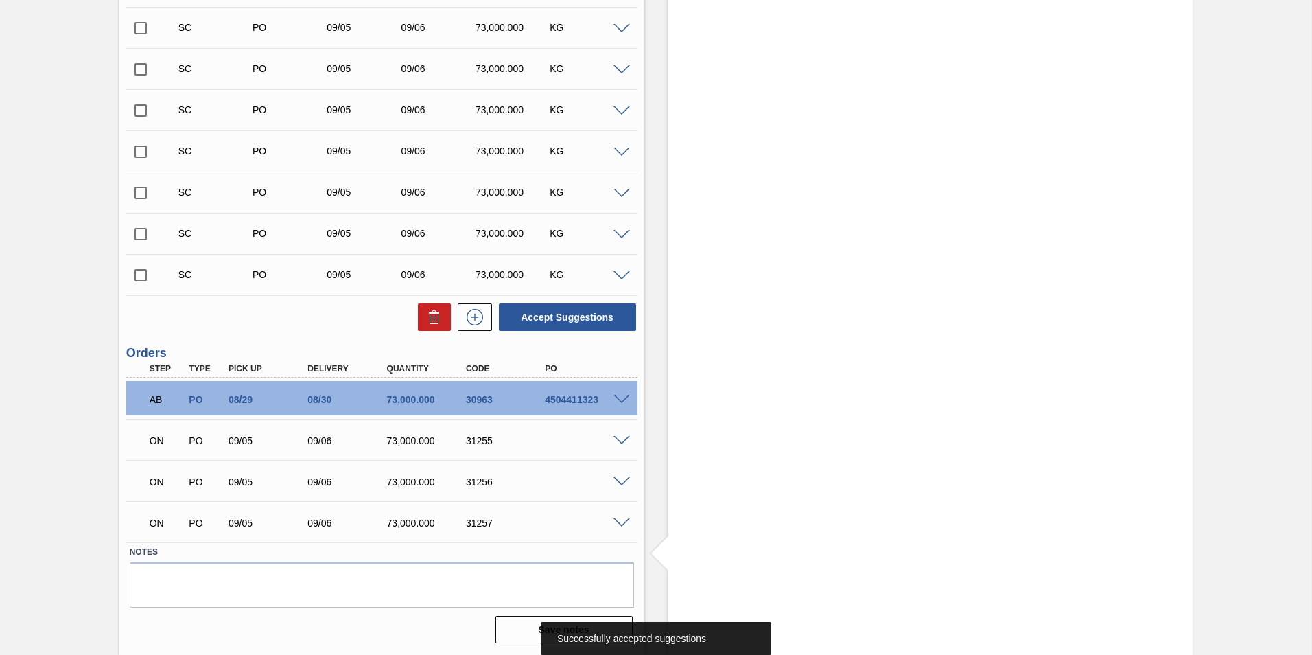
click at [141, 317] on div "Accept Suggestions" at bounding box center [381, 317] width 511 height 30
drag, startPoint x: 140, startPoint y: 275, endPoint x: 478, endPoint y: 287, distance: 338.5
click at [148, 279] on input "checkbox" at bounding box center [140, 275] width 29 height 29
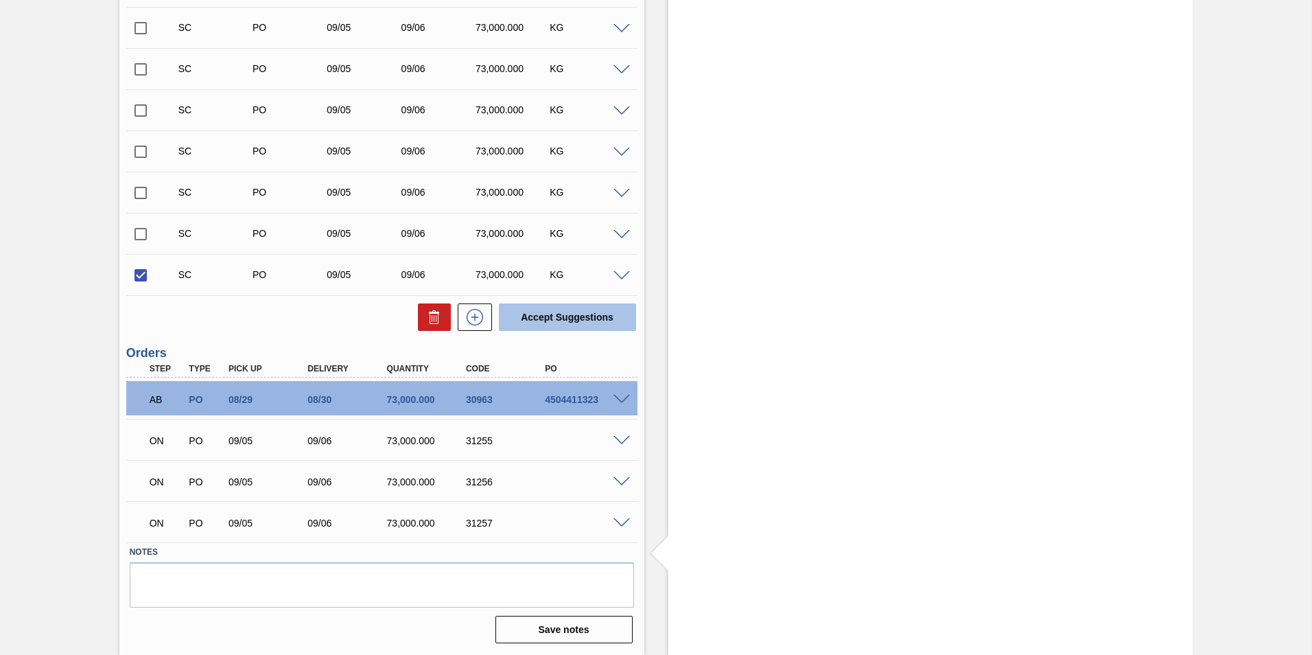
click at [561, 312] on button "Accept Suggestions" at bounding box center [567, 316] width 137 height 27
checkbox input "false"
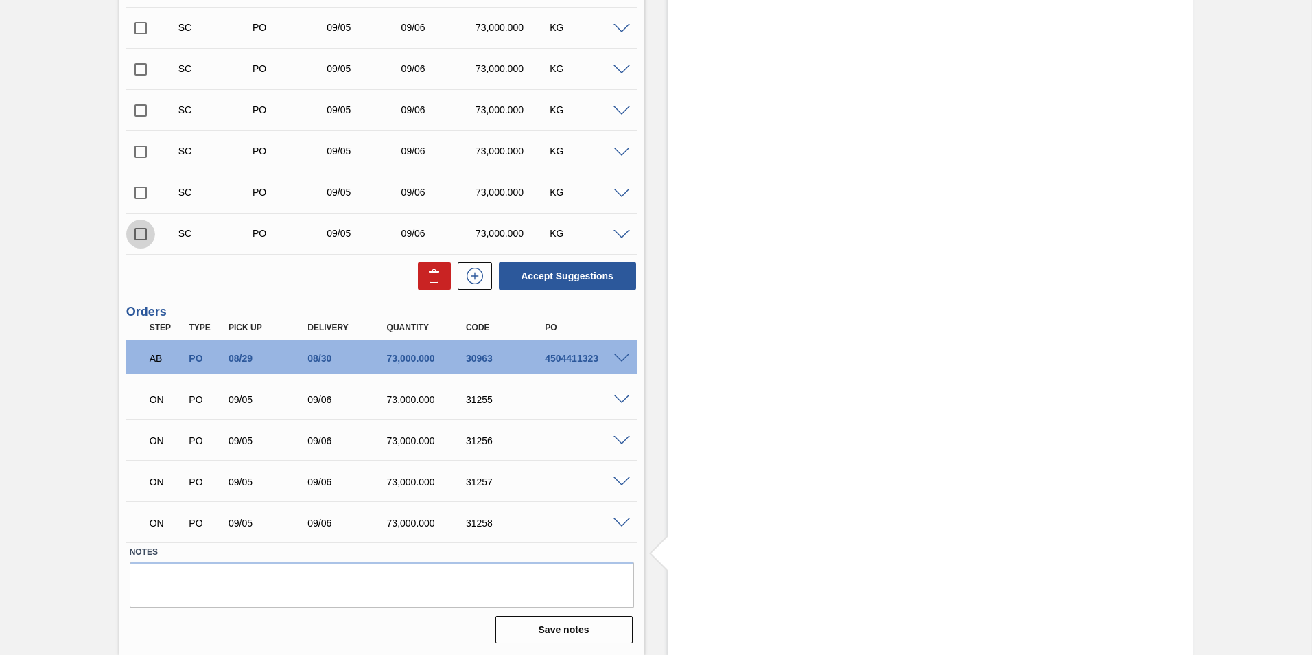
drag, startPoint x: 146, startPoint y: 234, endPoint x: 381, endPoint y: 255, distance: 236.3
click at [148, 236] on input "checkbox" at bounding box center [140, 234] width 29 height 29
click at [596, 281] on button "Accept Suggestions" at bounding box center [567, 275] width 137 height 27
checkbox input "false"
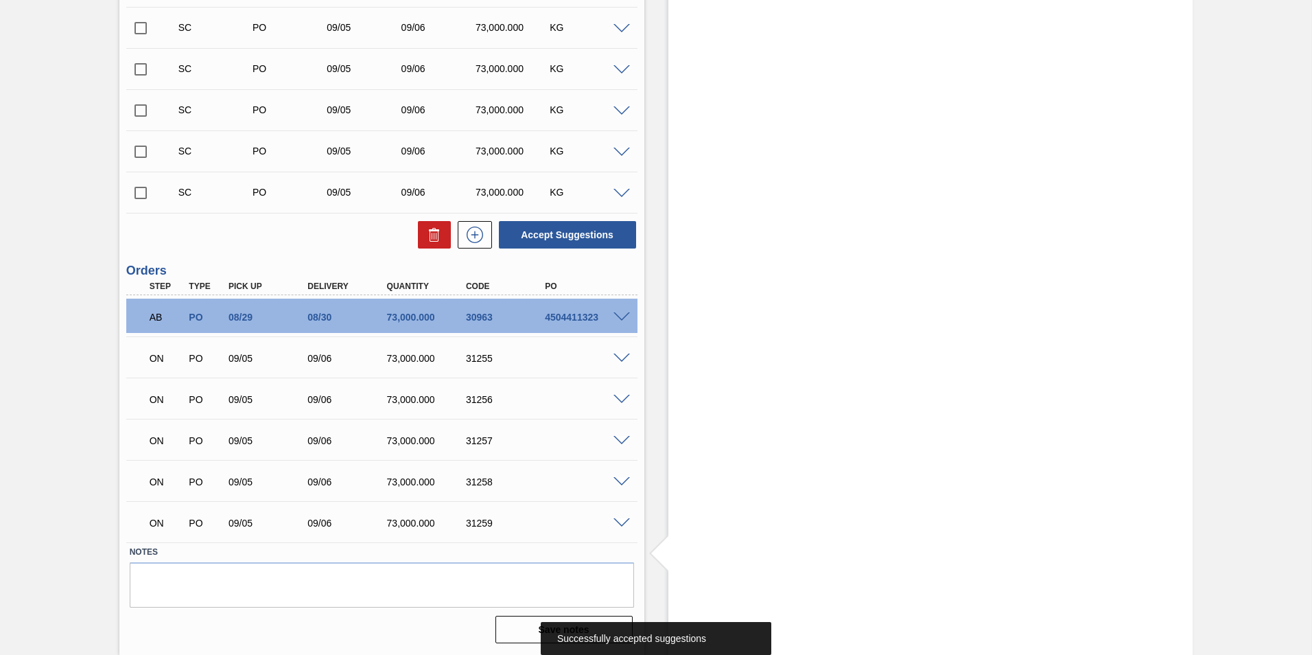
click at [137, 191] on input "checkbox" at bounding box center [140, 192] width 29 height 29
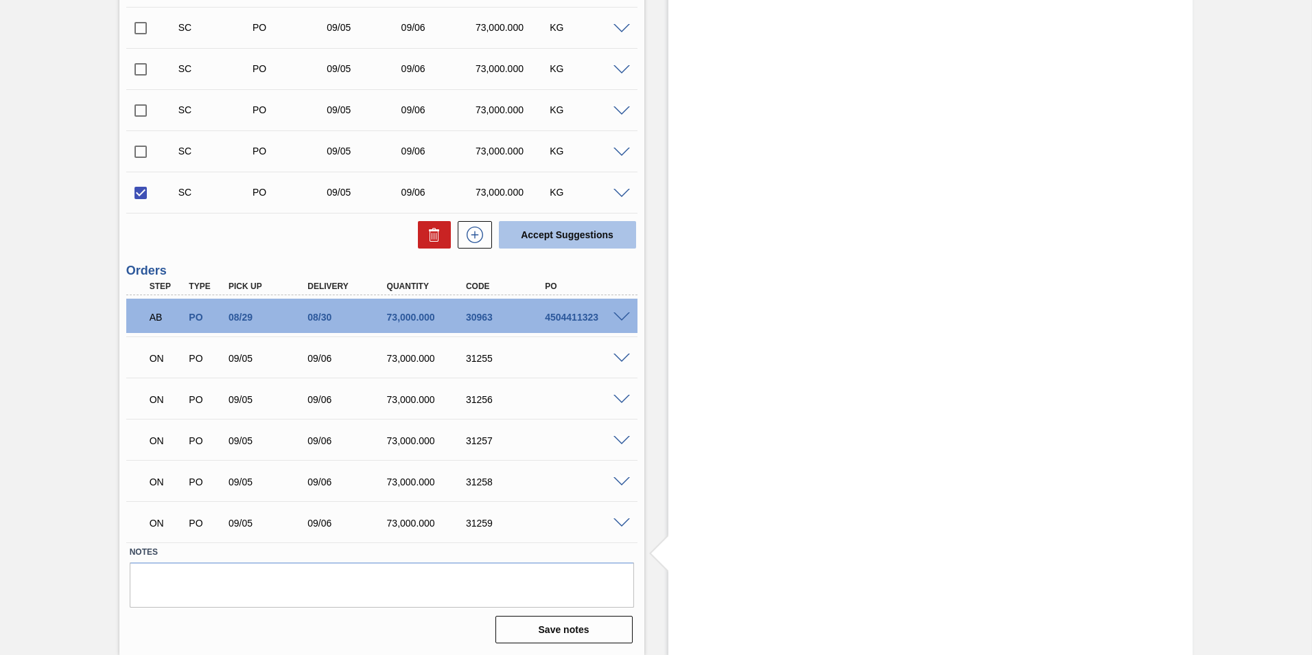
click at [539, 237] on button "Accept Suggestions" at bounding box center [567, 234] width 137 height 27
checkbox input "false"
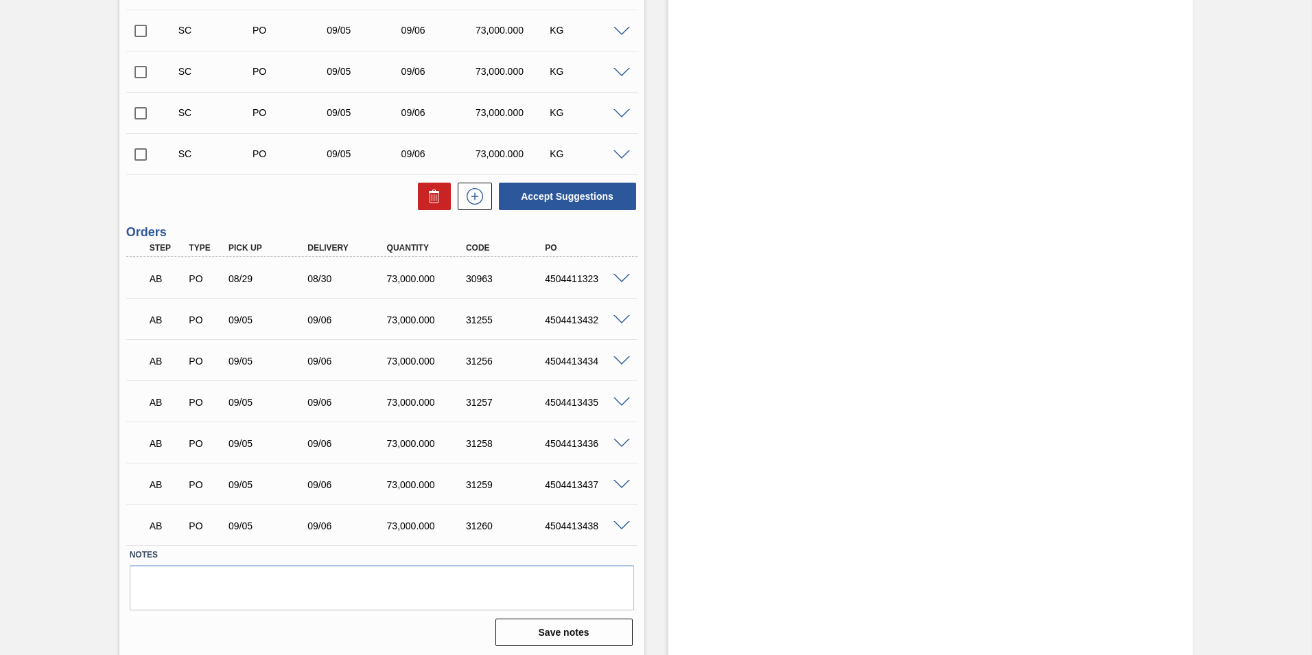
scroll to position [719, 0]
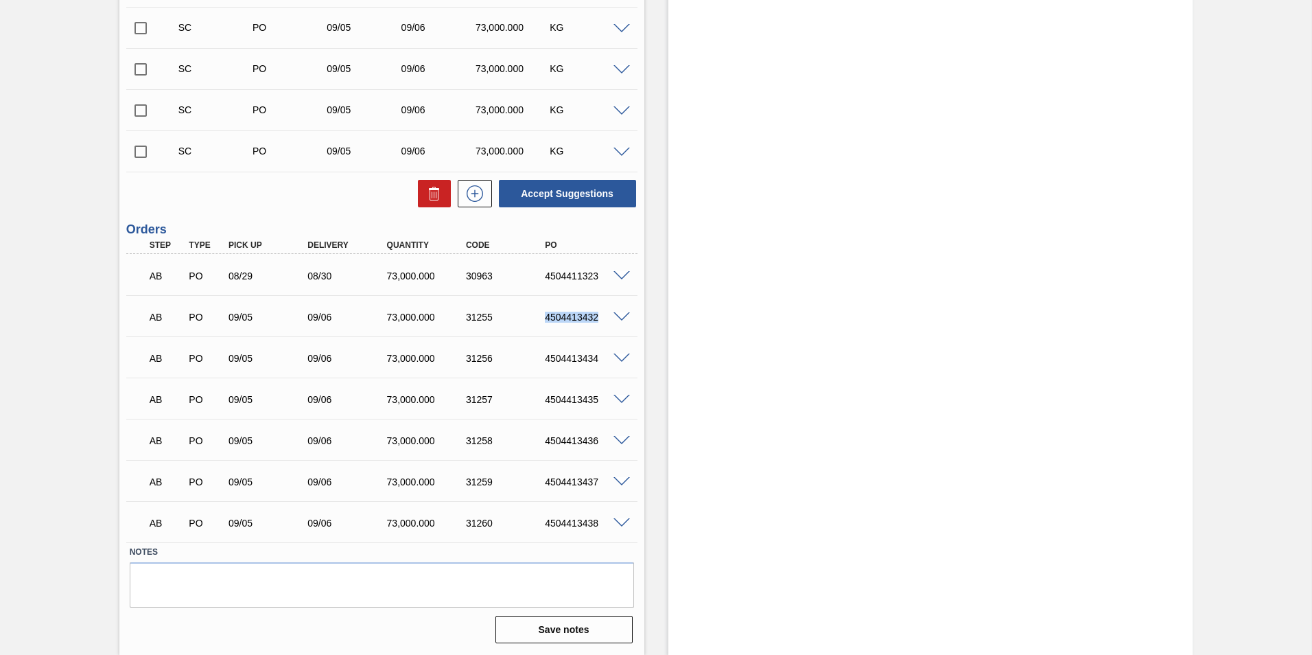
drag, startPoint x: 543, startPoint y: 319, endPoint x: 598, endPoint y: 318, distance: 54.9
click at [598, 318] on div "4504413432" at bounding box center [585, 316] width 89 height 11
copy div "4504413432"
drag, startPoint x: 543, startPoint y: 357, endPoint x: 601, endPoint y: 353, distance: 57.8
click at [601, 353] on div "4504413434" at bounding box center [585, 358] width 89 height 11
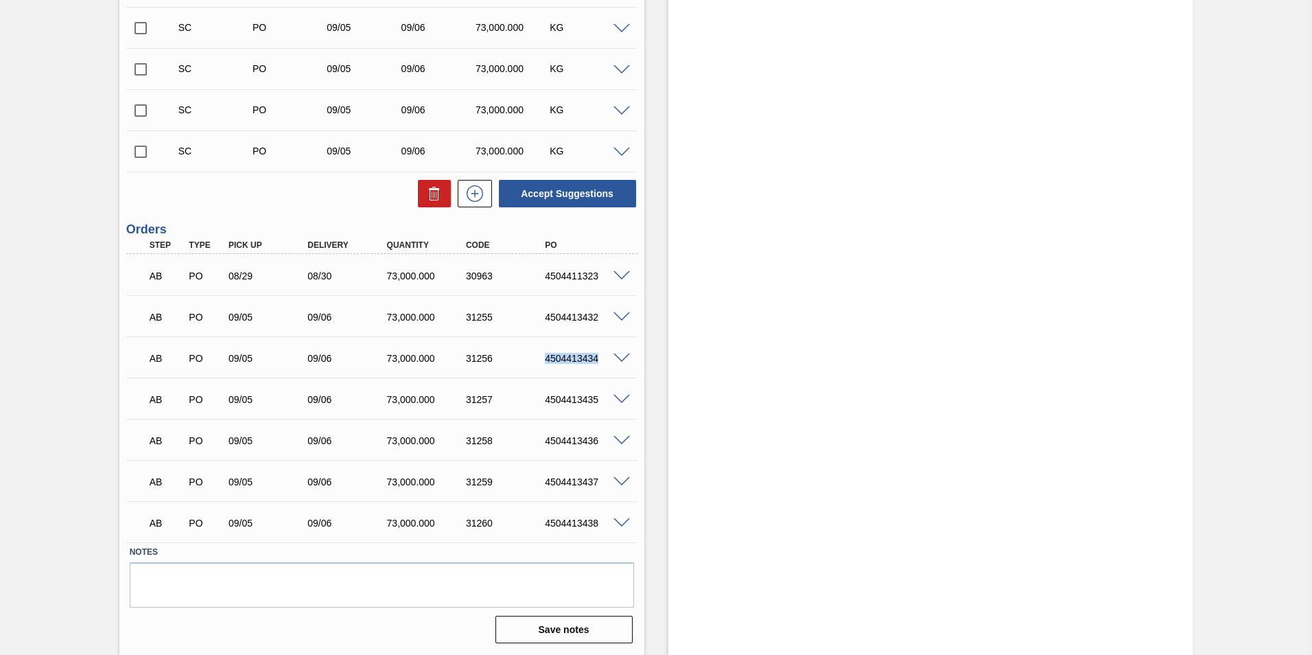
copy div "4504413434"
drag, startPoint x: 543, startPoint y: 395, endPoint x: 599, endPoint y: 401, distance: 55.8
click at [599, 401] on div "4504413435" at bounding box center [585, 399] width 89 height 11
copy div "4504413435"
drag, startPoint x: 543, startPoint y: 442, endPoint x: 606, endPoint y: 441, distance: 63.1
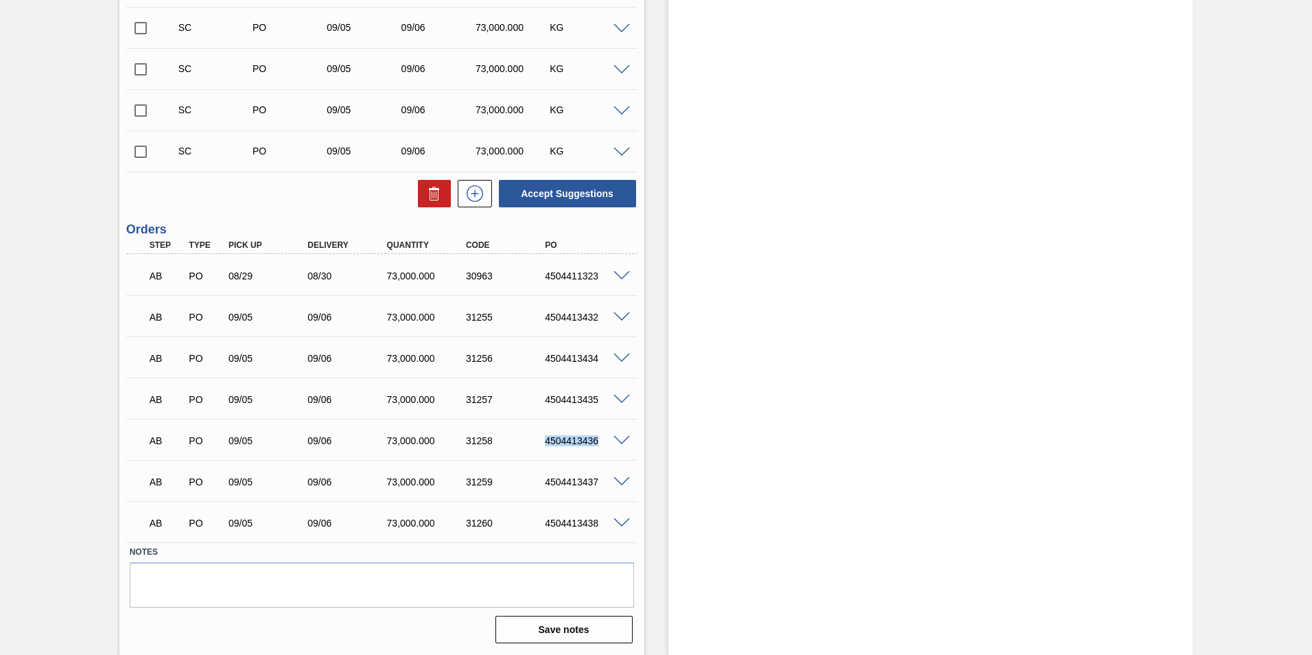
click at [606, 441] on div "4504413436" at bounding box center [585, 440] width 89 height 11
copy div "4504413436"
drag, startPoint x: 543, startPoint y: 482, endPoint x: 602, endPoint y: 488, distance: 59.3
click at [602, 488] on div "AB PO 09/05 09/06 73,000.000 31259 4504413437" at bounding box center [378, 480] width 475 height 27
copy div "4504413437"
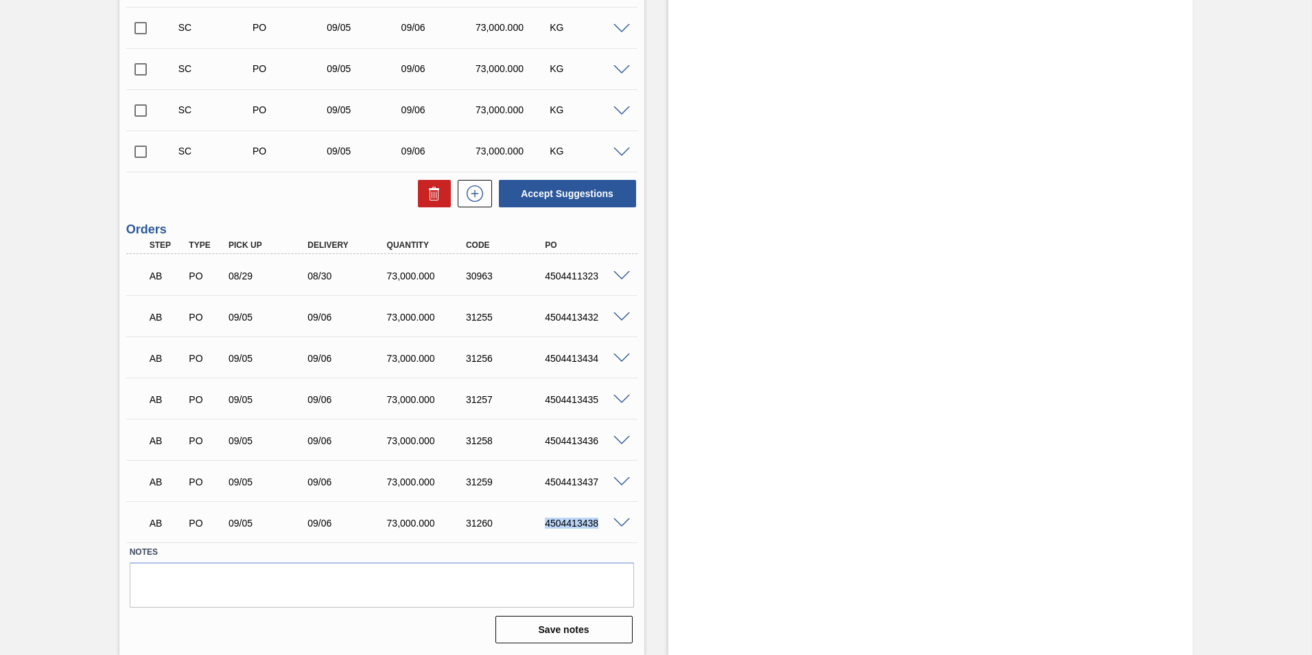
drag, startPoint x: 541, startPoint y: 524, endPoint x: 597, endPoint y: 524, distance: 55.6
click at [597, 524] on div "4504413438" at bounding box center [585, 522] width 89 height 11
copy div "4504413438"
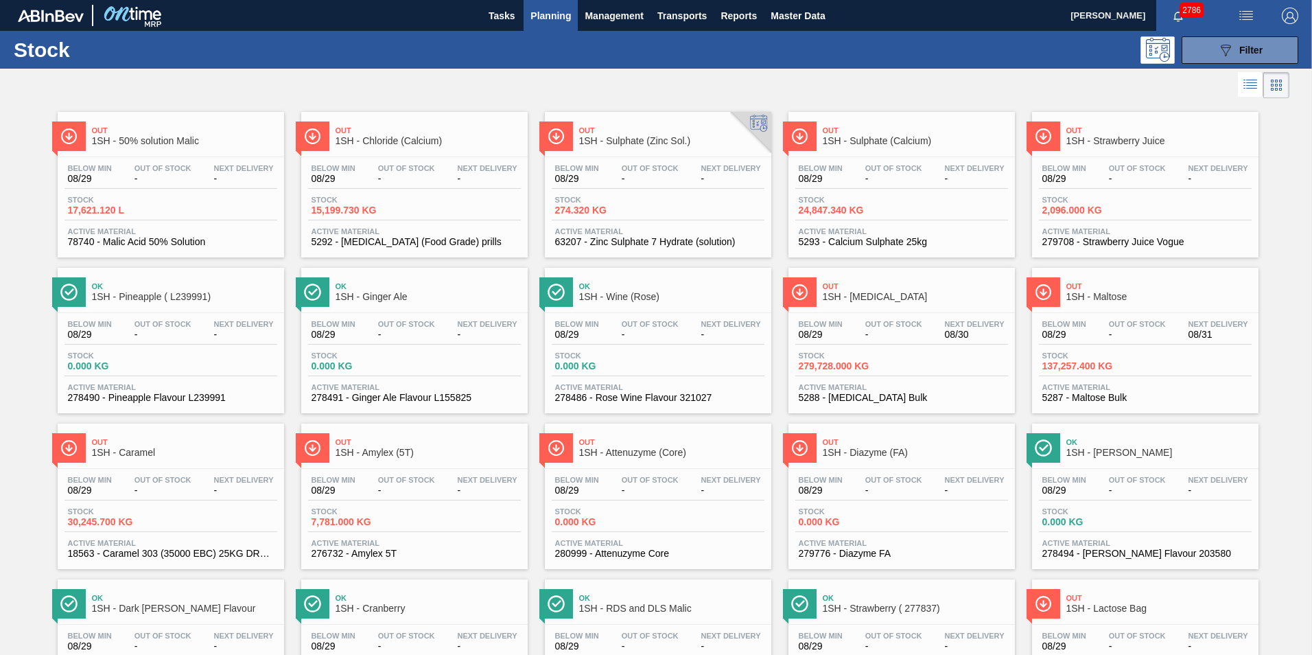
click at [1100, 298] on span "1SH - Maltose" at bounding box center [1158, 297] width 185 height 10
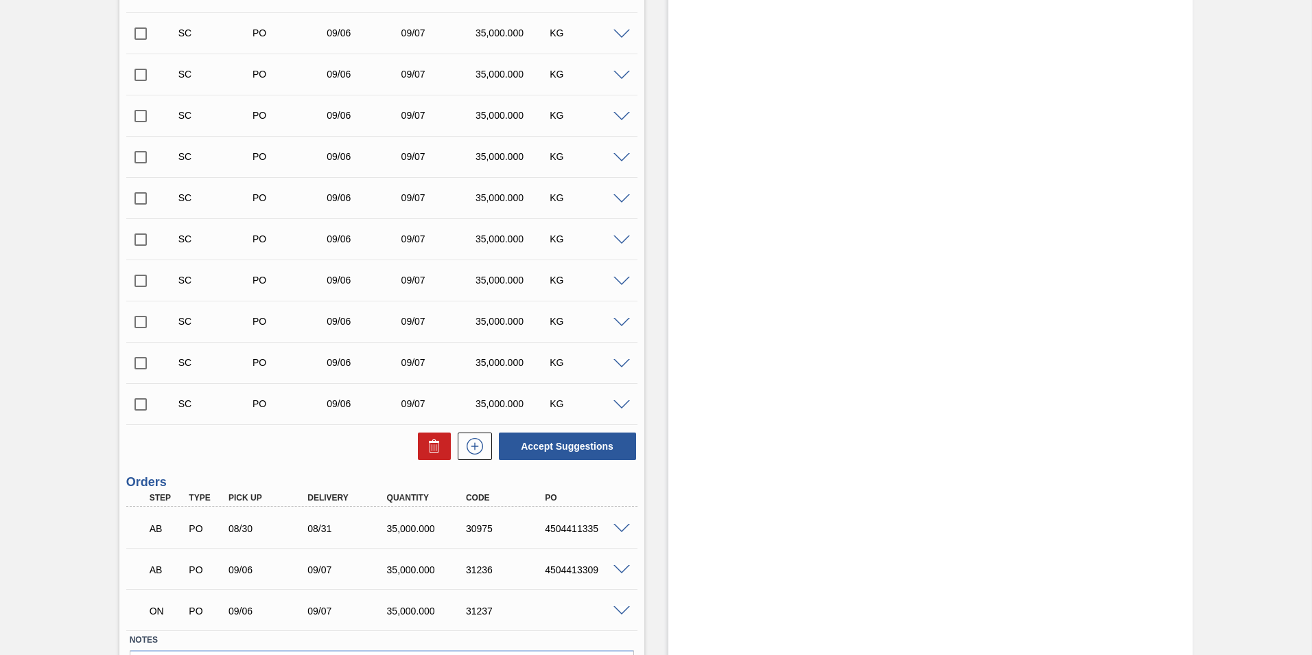
scroll to position [1872, 0]
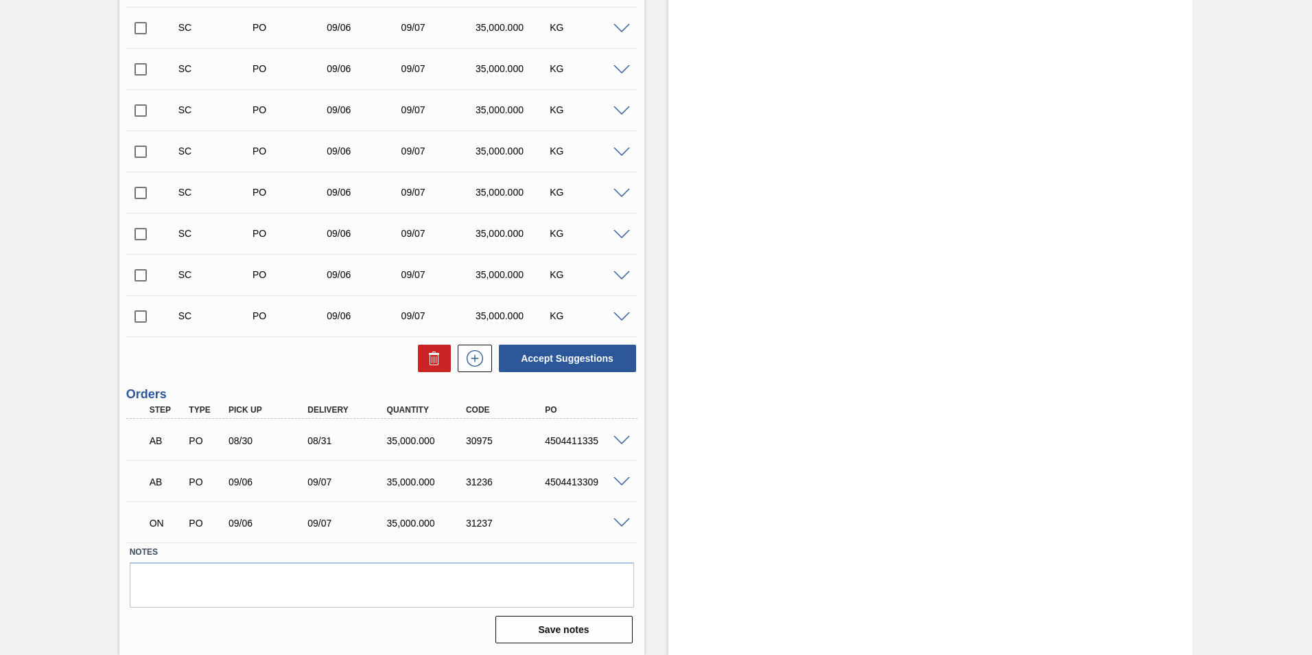
click at [619, 523] on span at bounding box center [621, 523] width 16 height 10
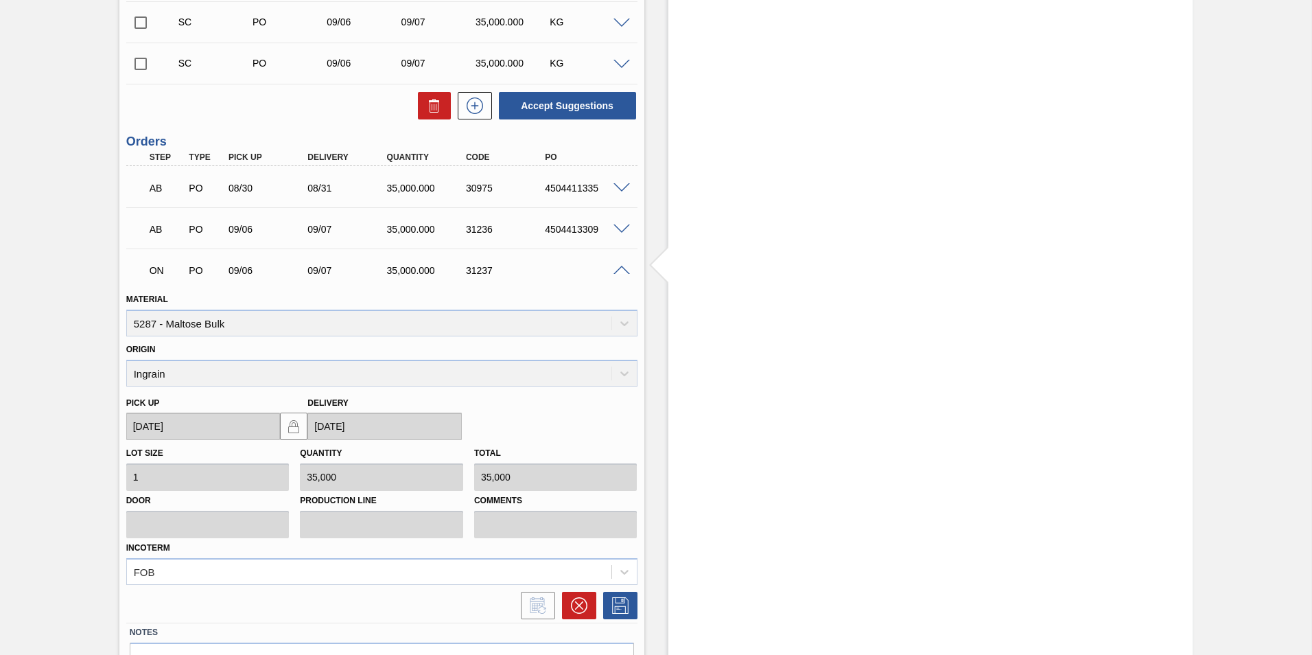
scroll to position [2204, 0]
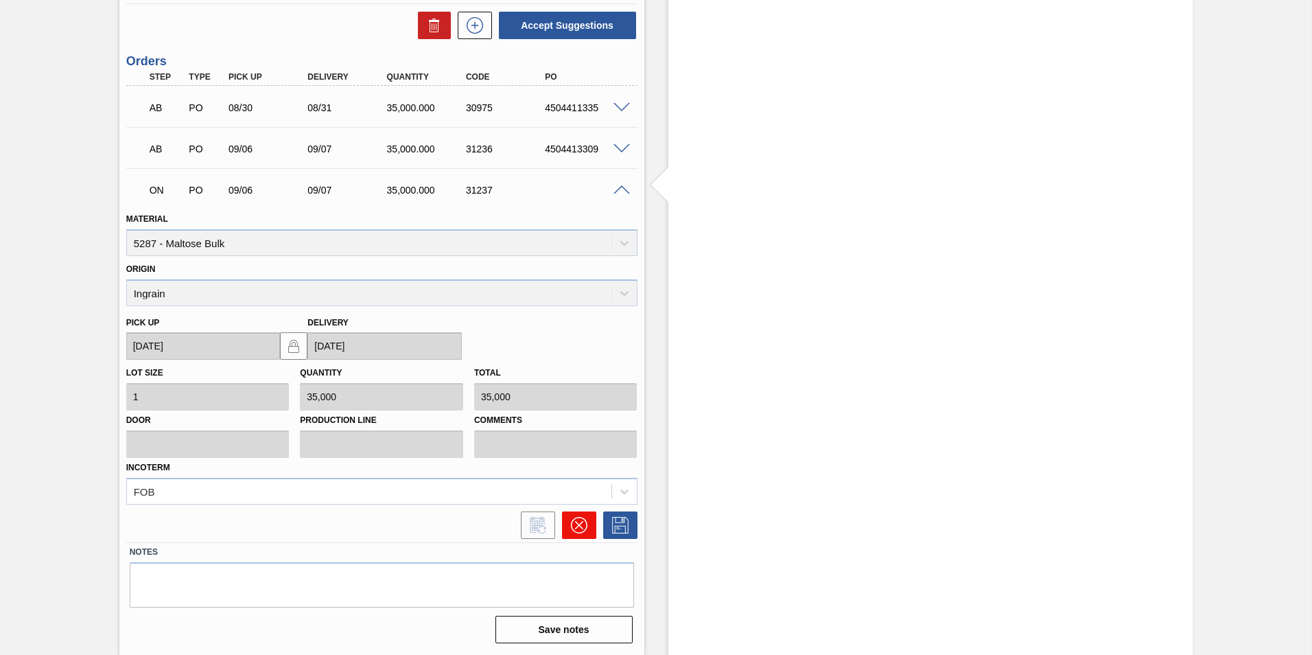
click at [582, 529] on icon at bounding box center [579, 525] width 16 height 16
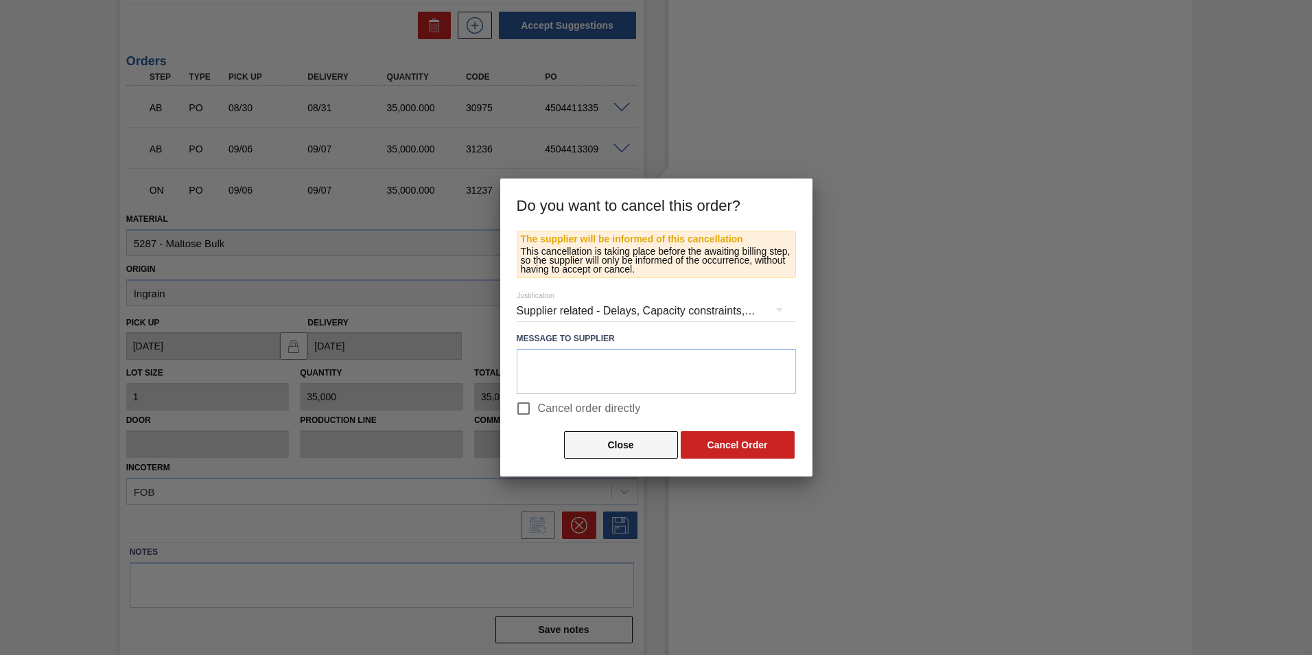
drag, startPoint x: 526, startPoint y: 409, endPoint x: 659, endPoint y: 443, distance: 138.1
click at [526, 410] on input "Cancel order directly" at bounding box center [523, 408] width 29 height 29
checkbox input "true"
click at [699, 453] on button "Cancel Order" at bounding box center [738, 444] width 114 height 27
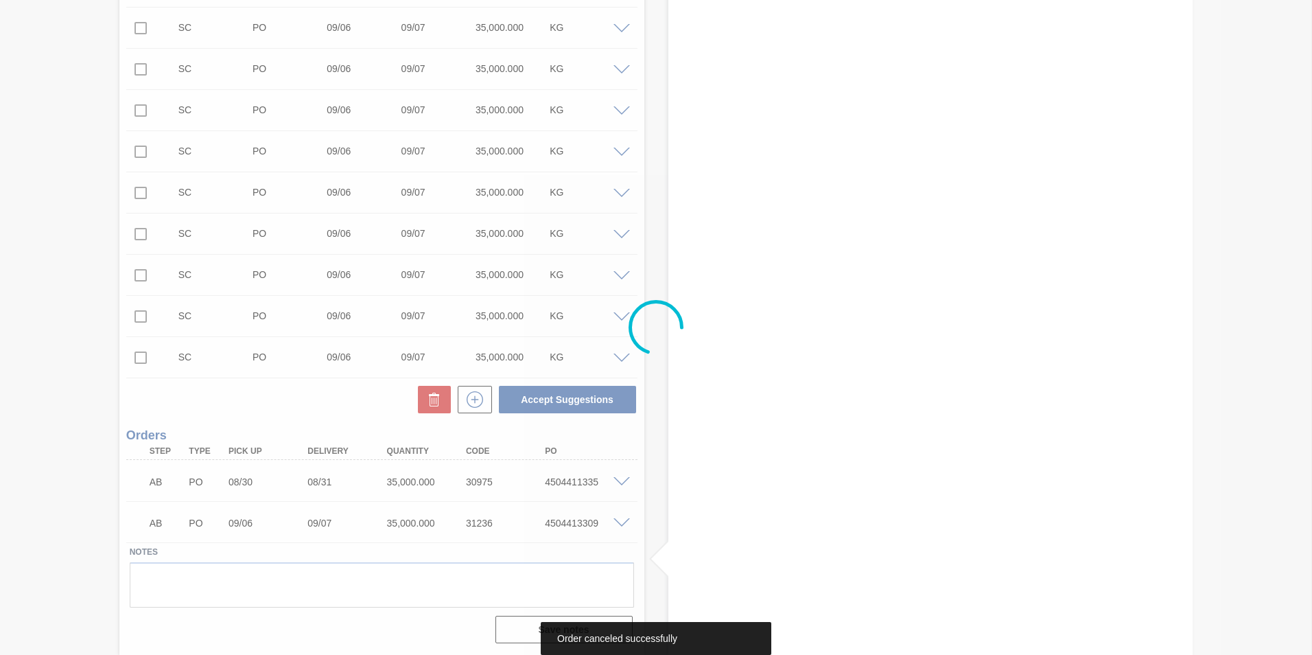
scroll to position [1830, 0]
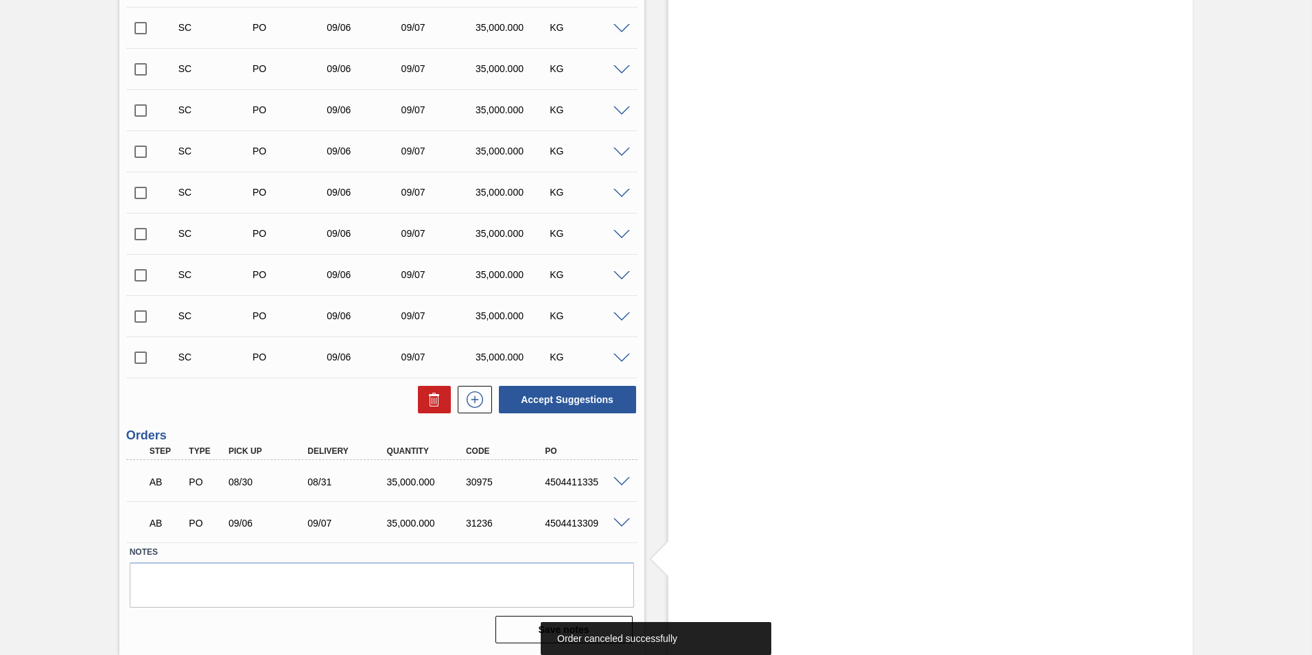
click at [145, 355] on input "checkbox" at bounding box center [140, 357] width 29 height 29
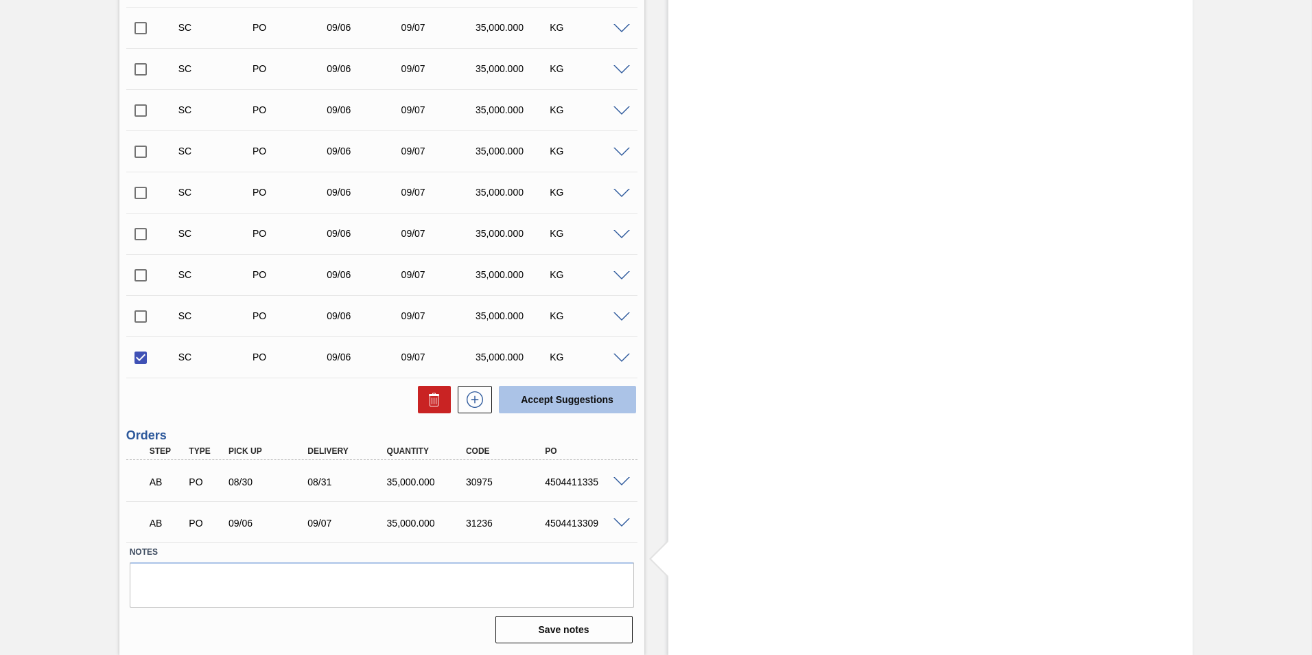
click at [550, 402] on button "Accept Suggestions" at bounding box center [567, 399] width 137 height 27
checkbox input "false"
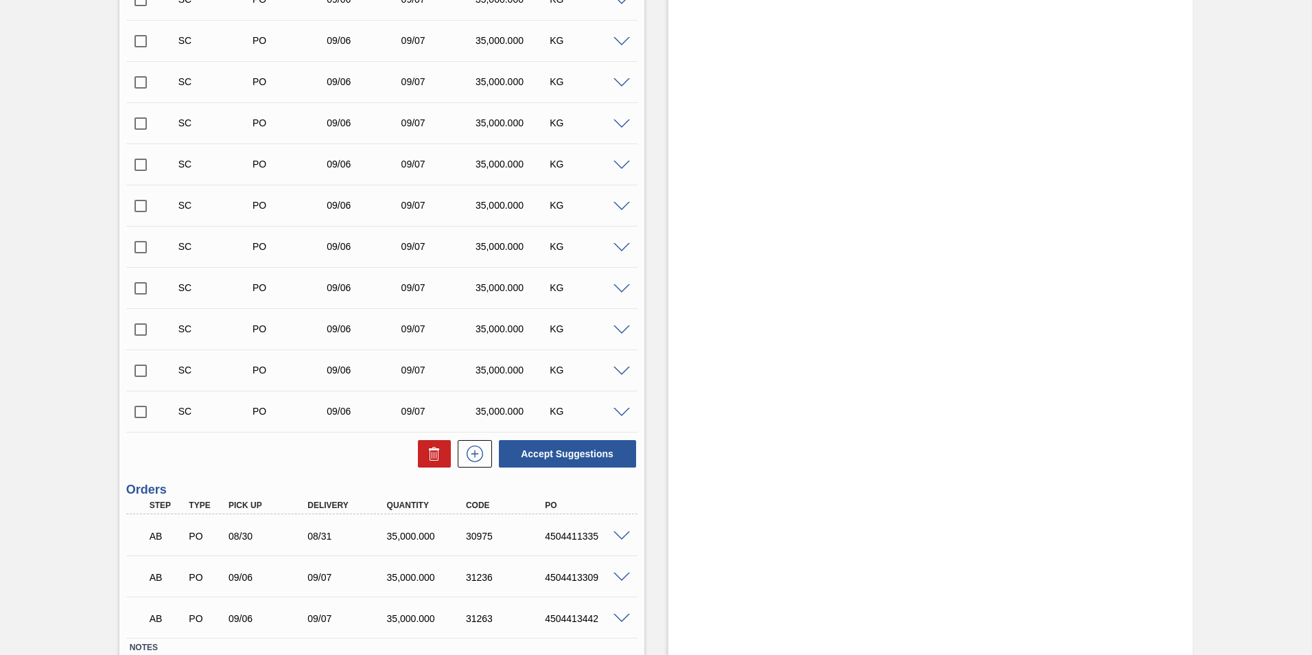
scroll to position [1830, 0]
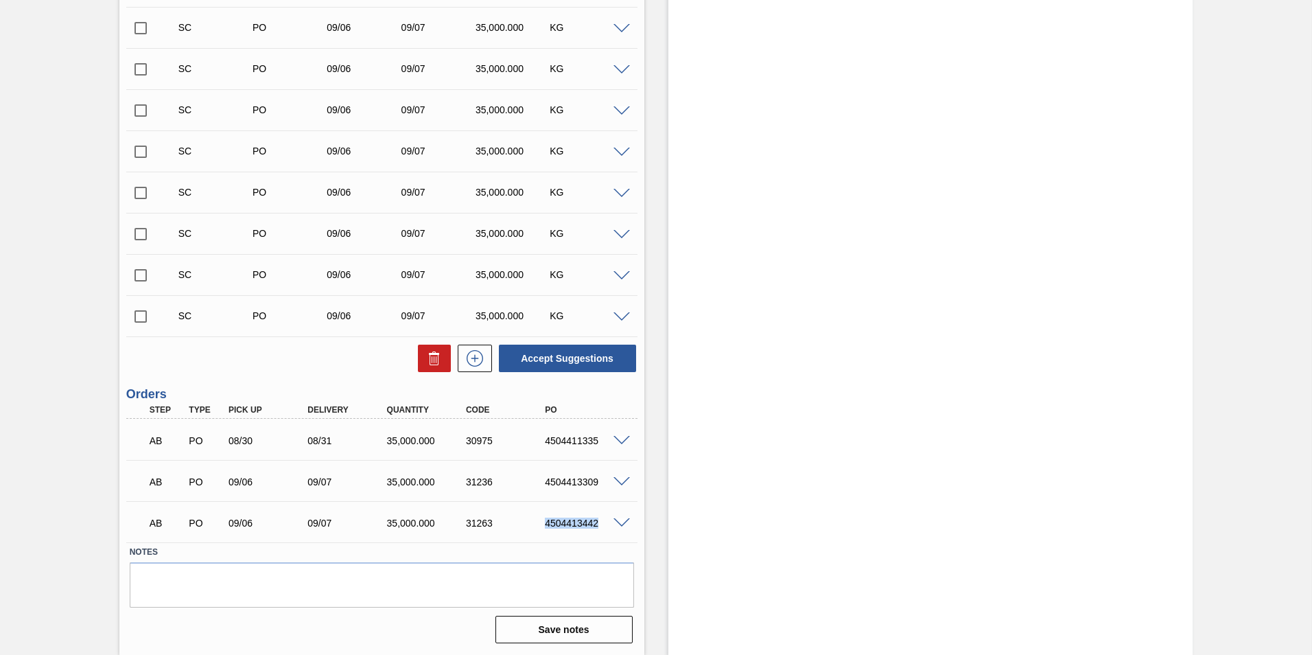
drag, startPoint x: 543, startPoint y: 524, endPoint x: 602, endPoint y: 529, distance: 59.2
click at [602, 529] on div "AB PO 09/06 09/07 35,000.000 31263 4504413442" at bounding box center [378, 521] width 475 height 27
copy div "4504413442"
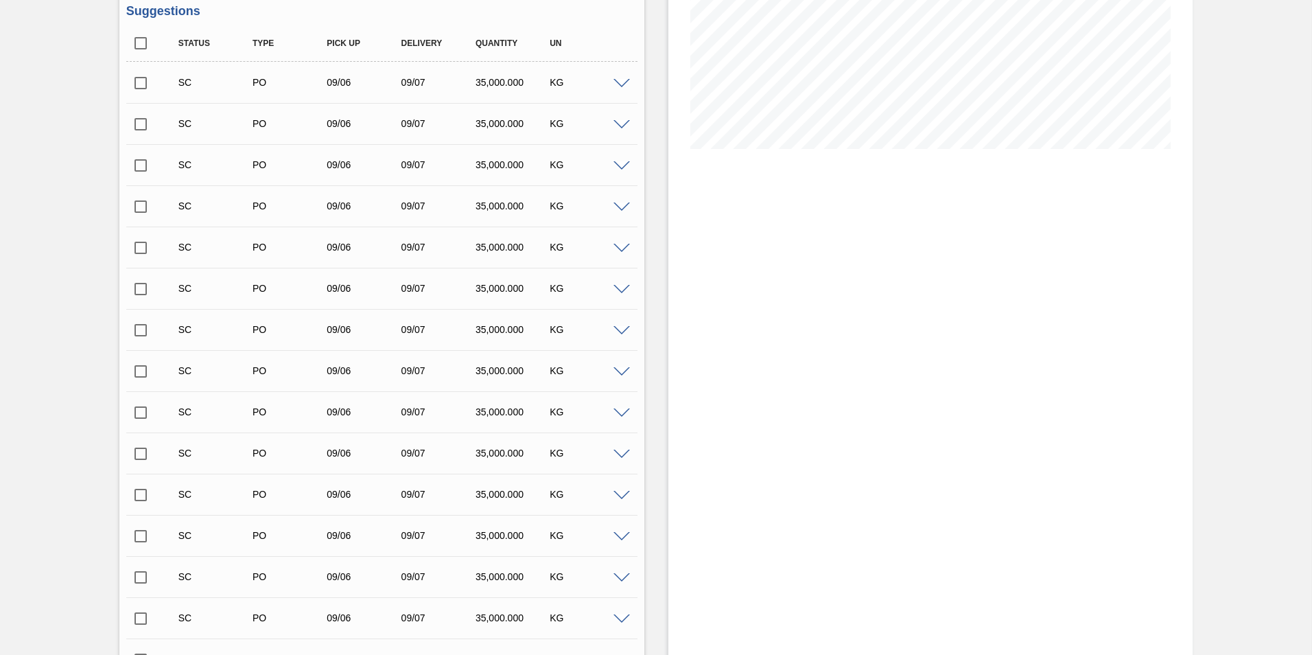
scroll to position [0, 0]
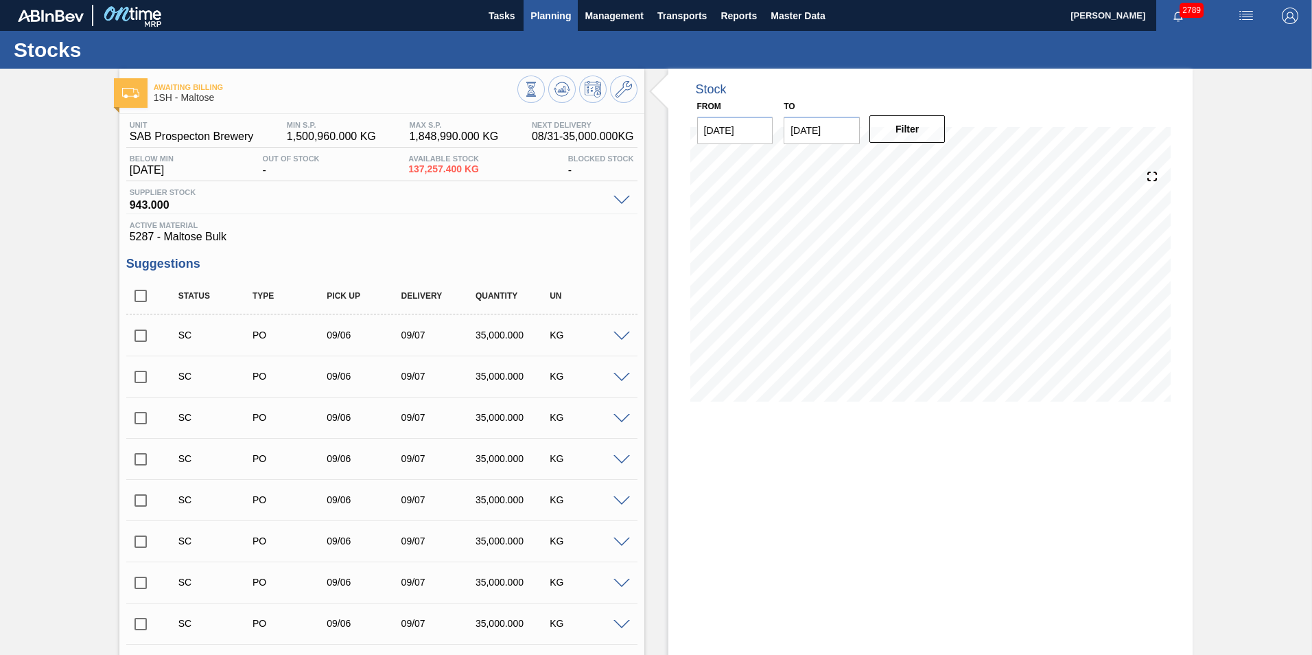
click at [545, 12] on span "Planning" at bounding box center [550, 16] width 40 height 16
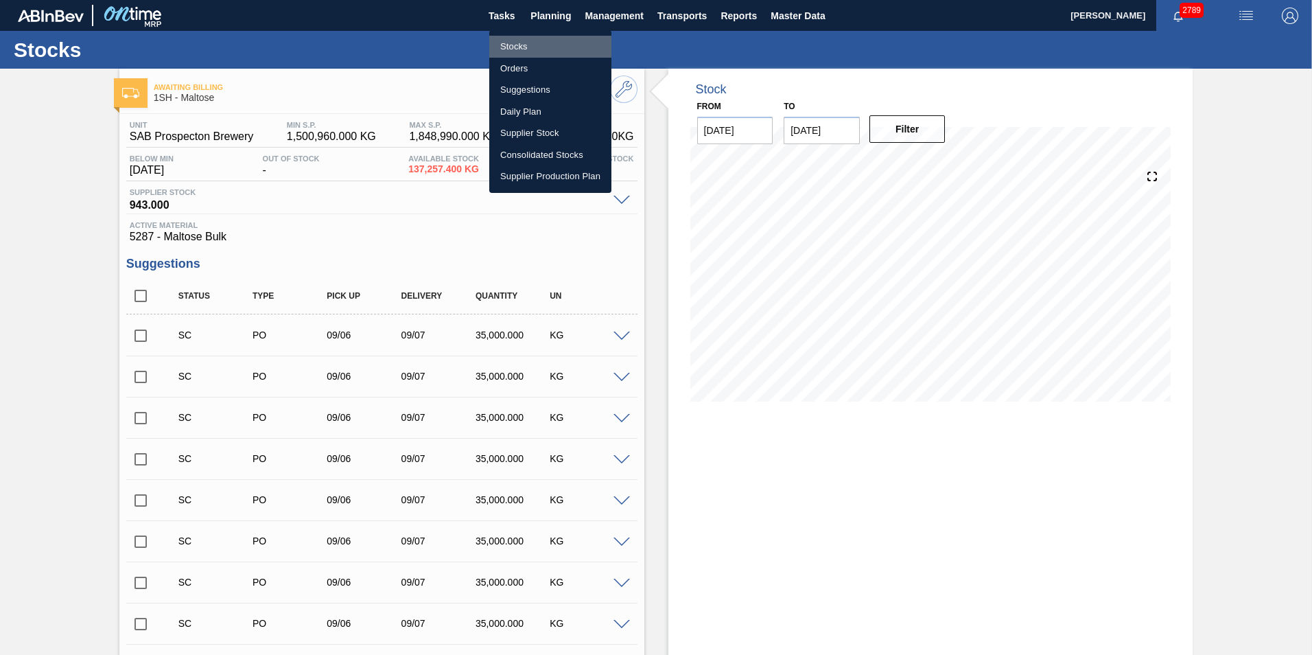
click at [516, 43] on li "Stocks" at bounding box center [550, 47] width 122 height 22
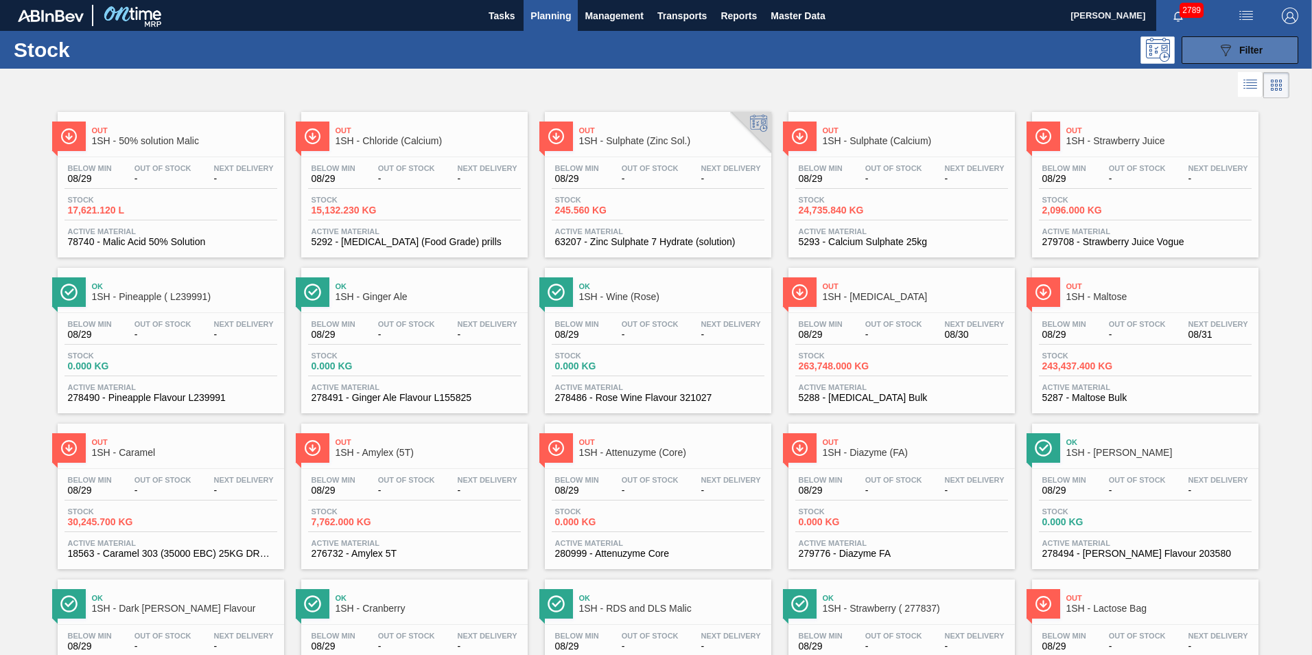
click at [1225, 58] on button "089F7B8B-B2A5-4AFE-B5C0-19BA573D28AC Filter" at bounding box center [1239, 49] width 117 height 27
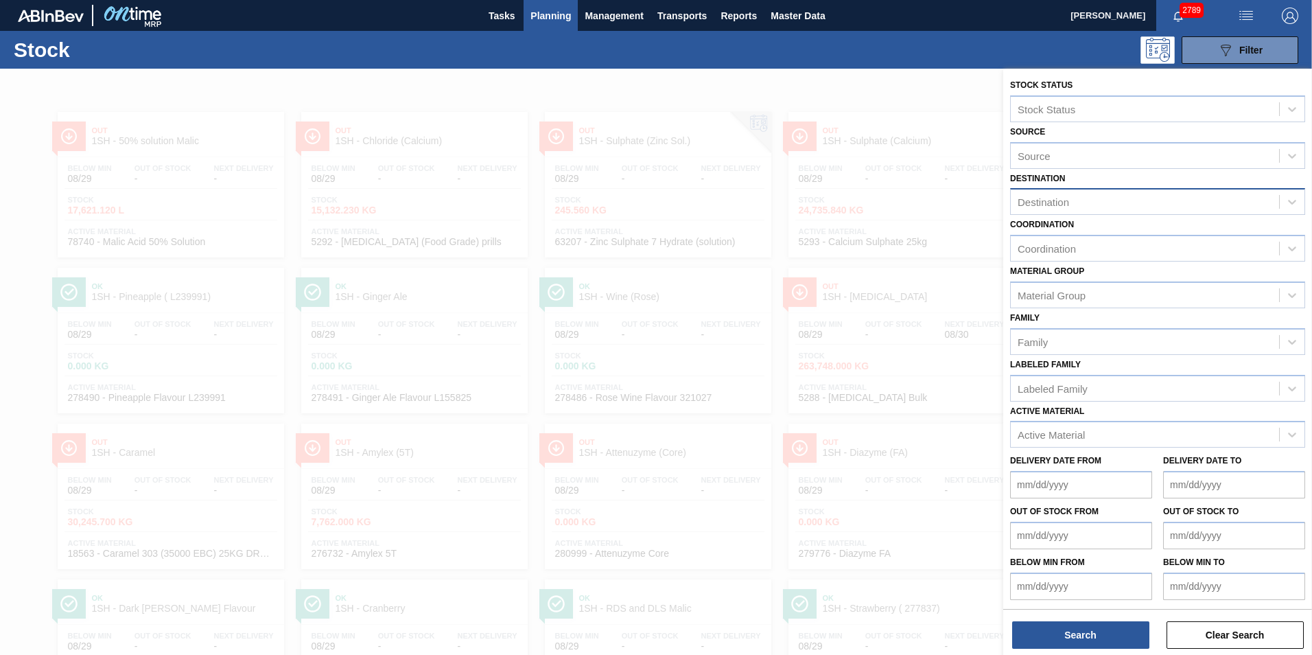
click at [1037, 199] on div "Destination" at bounding box center [1042, 202] width 51 height 12
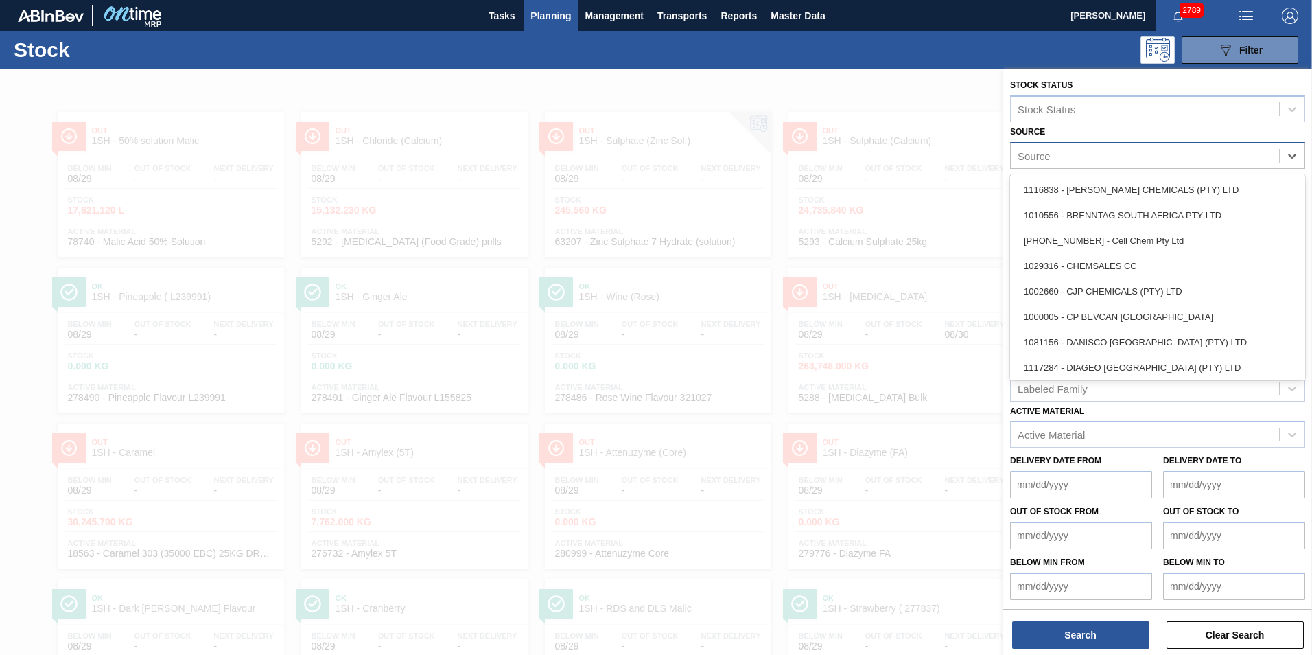
click at [1045, 156] on div "Source" at bounding box center [1033, 156] width 33 height 12
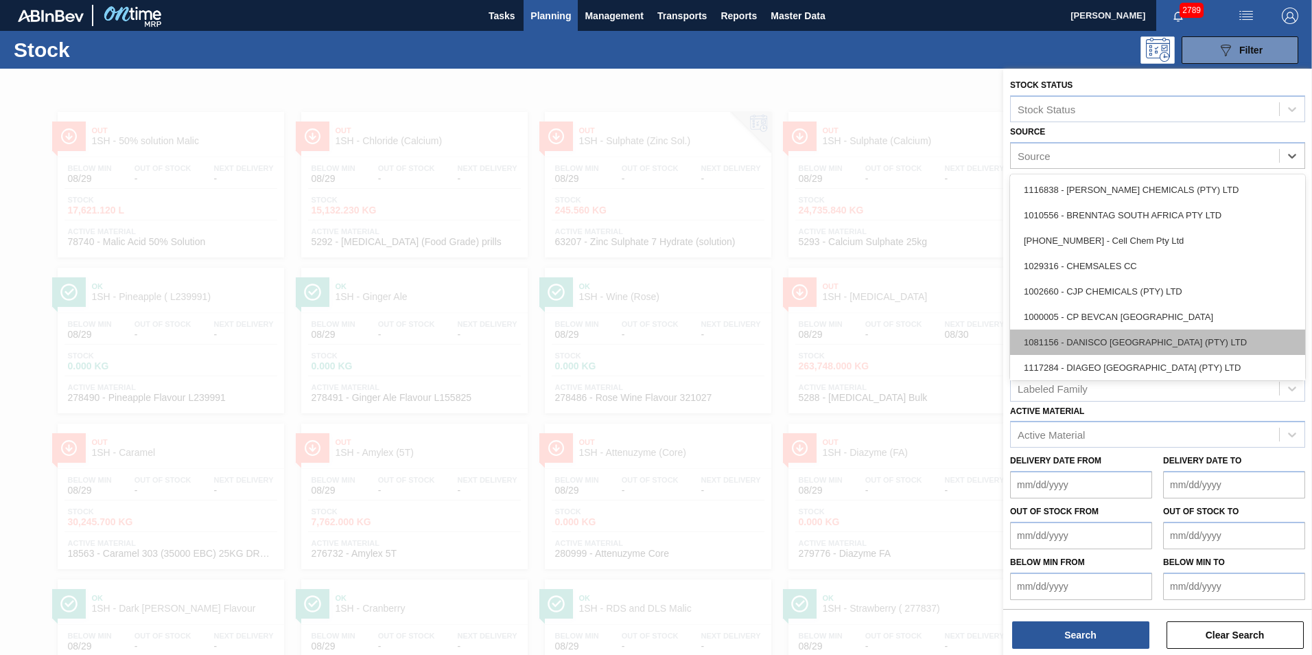
click at [1203, 346] on div "1081156 - DANISCO SOUTH AFRICA (PTY) LTD" at bounding box center [1157, 341] width 295 height 25
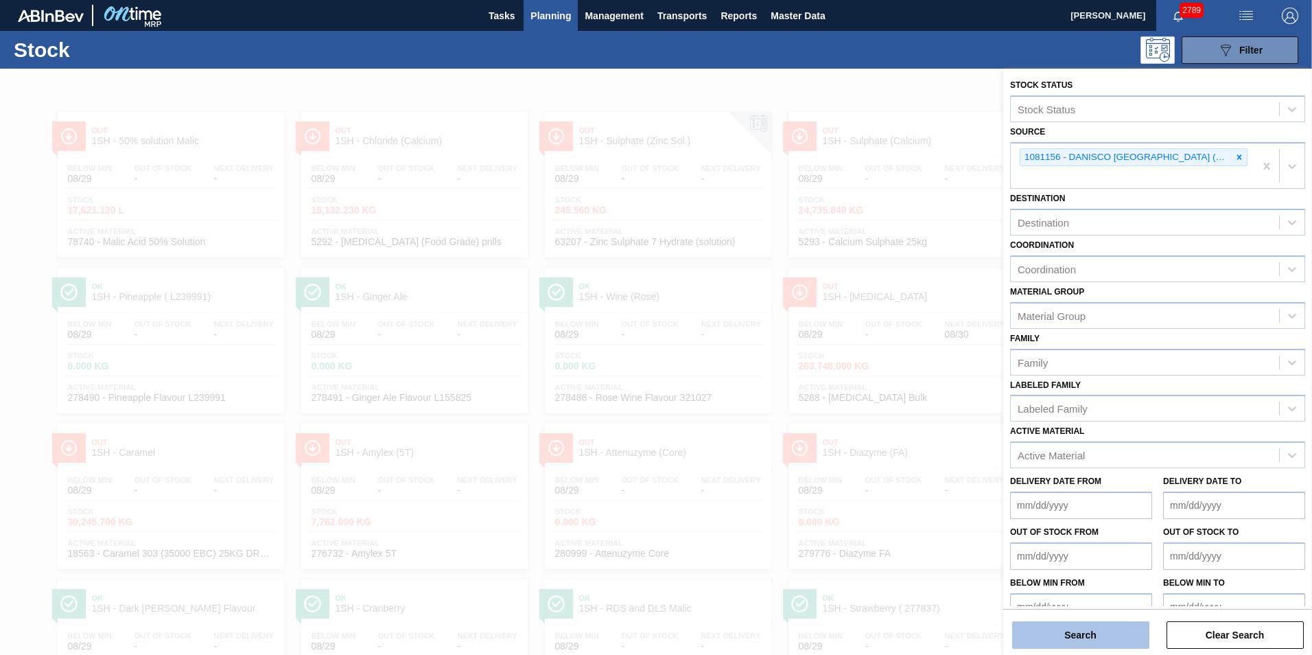
click at [1070, 635] on button "Search" at bounding box center [1080, 634] width 137 height 27
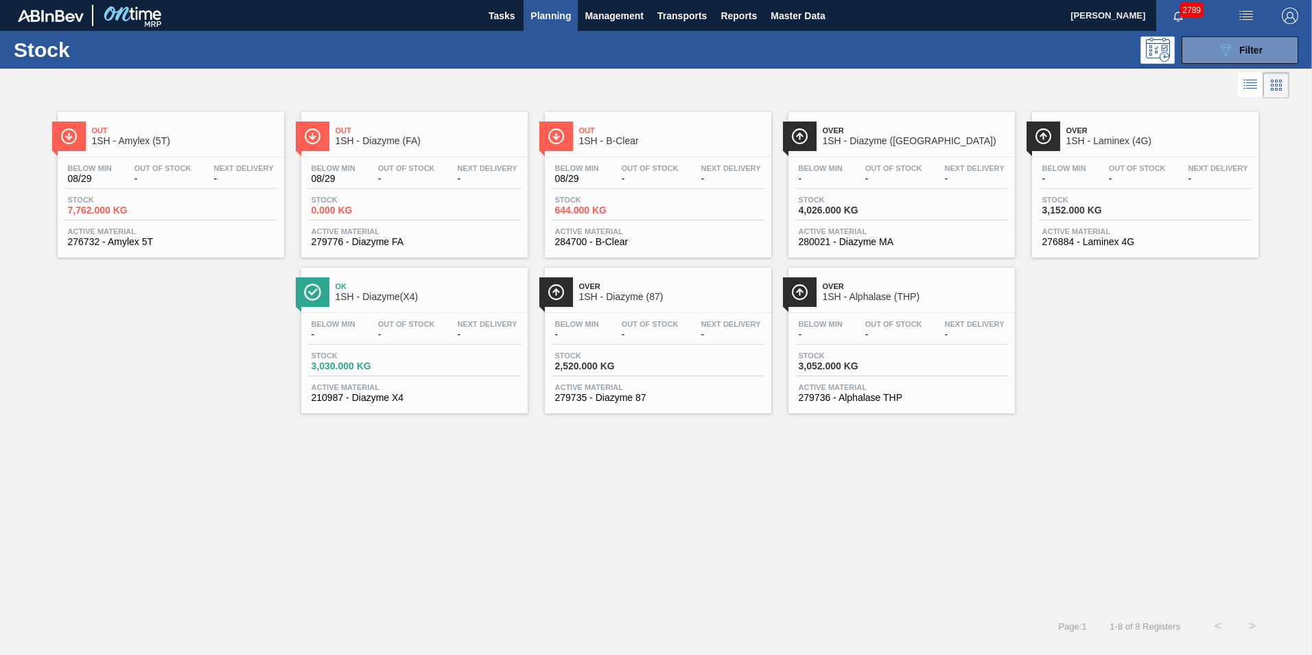
click at [633, 296] on span "1SH - Diazyme (87)" at bounding box center [671, 297] width 185 height 10
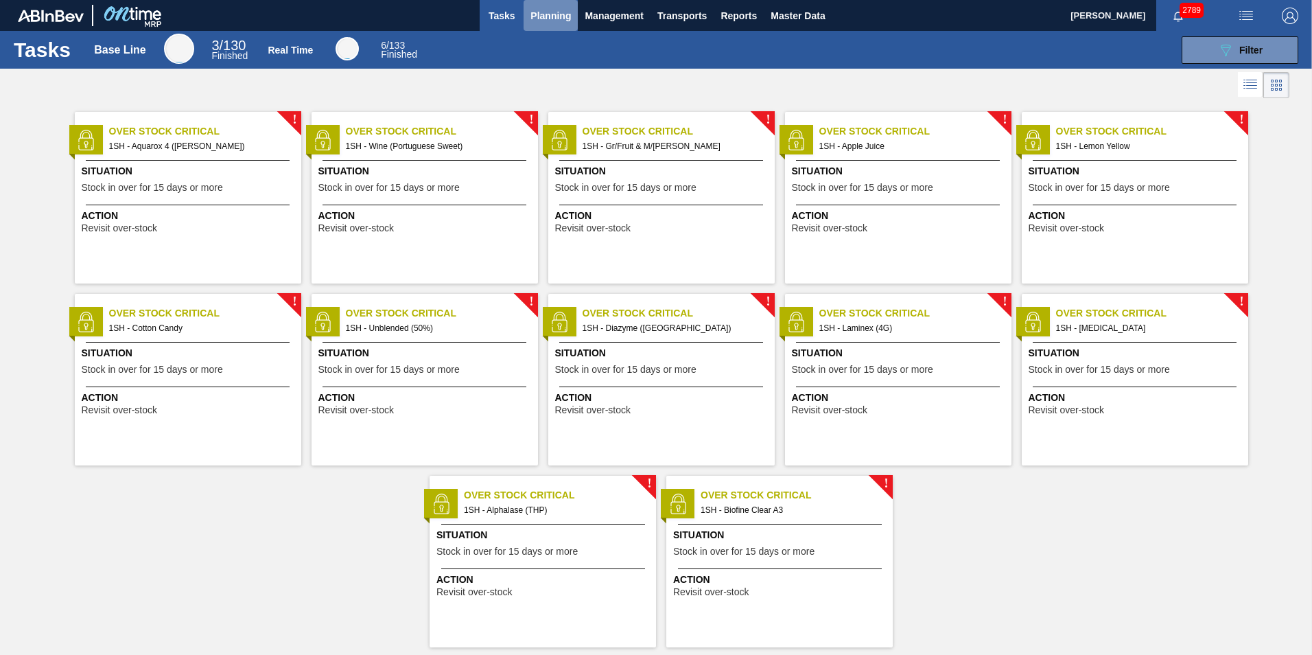
click at [550, 12] on span "Planning" at bounding box center [550, 16] width 40 height 16
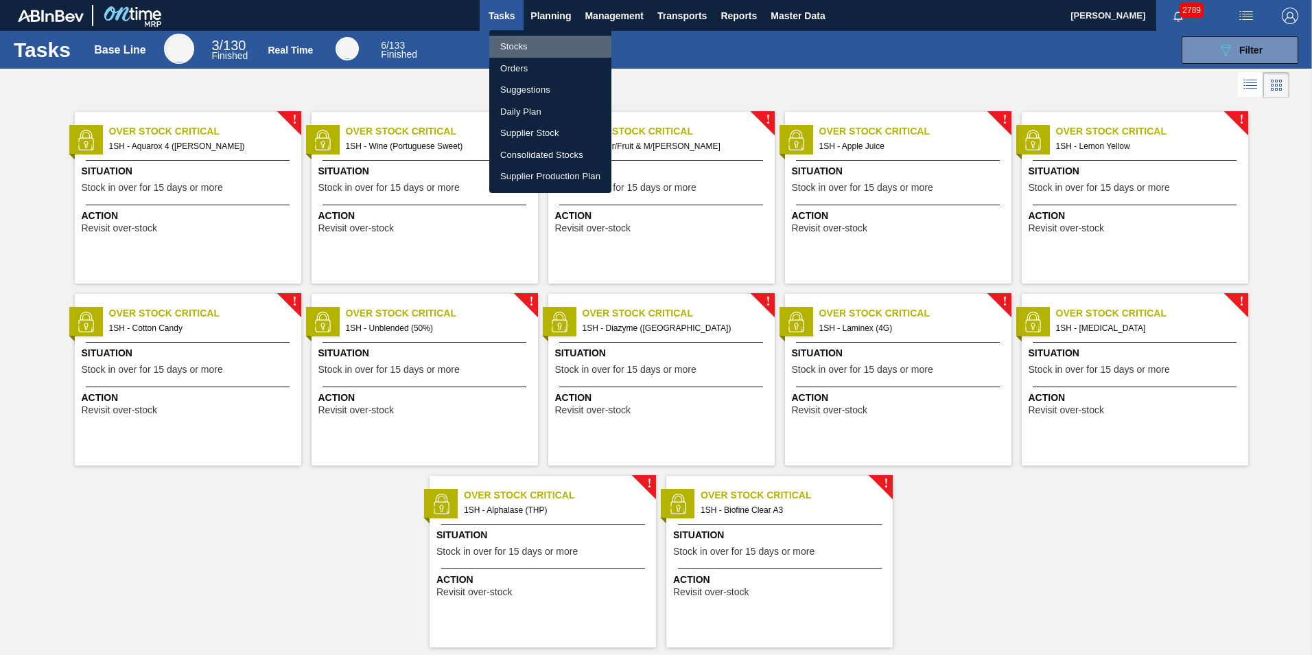
click at [509, 46] on li "Stocks" at bounding box center [550, 47] width 122 height 22
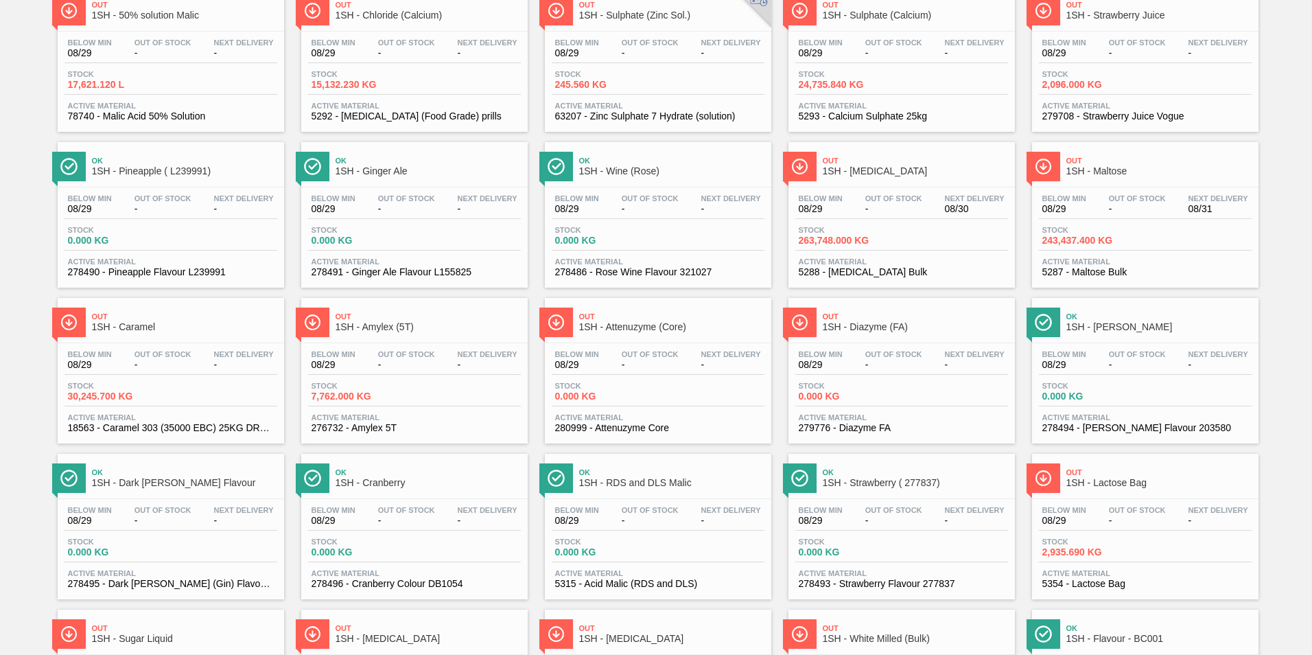
scroll to position [137, 0]
